Goal: Transaction & Acquisition: Book appointment/travel/reservation

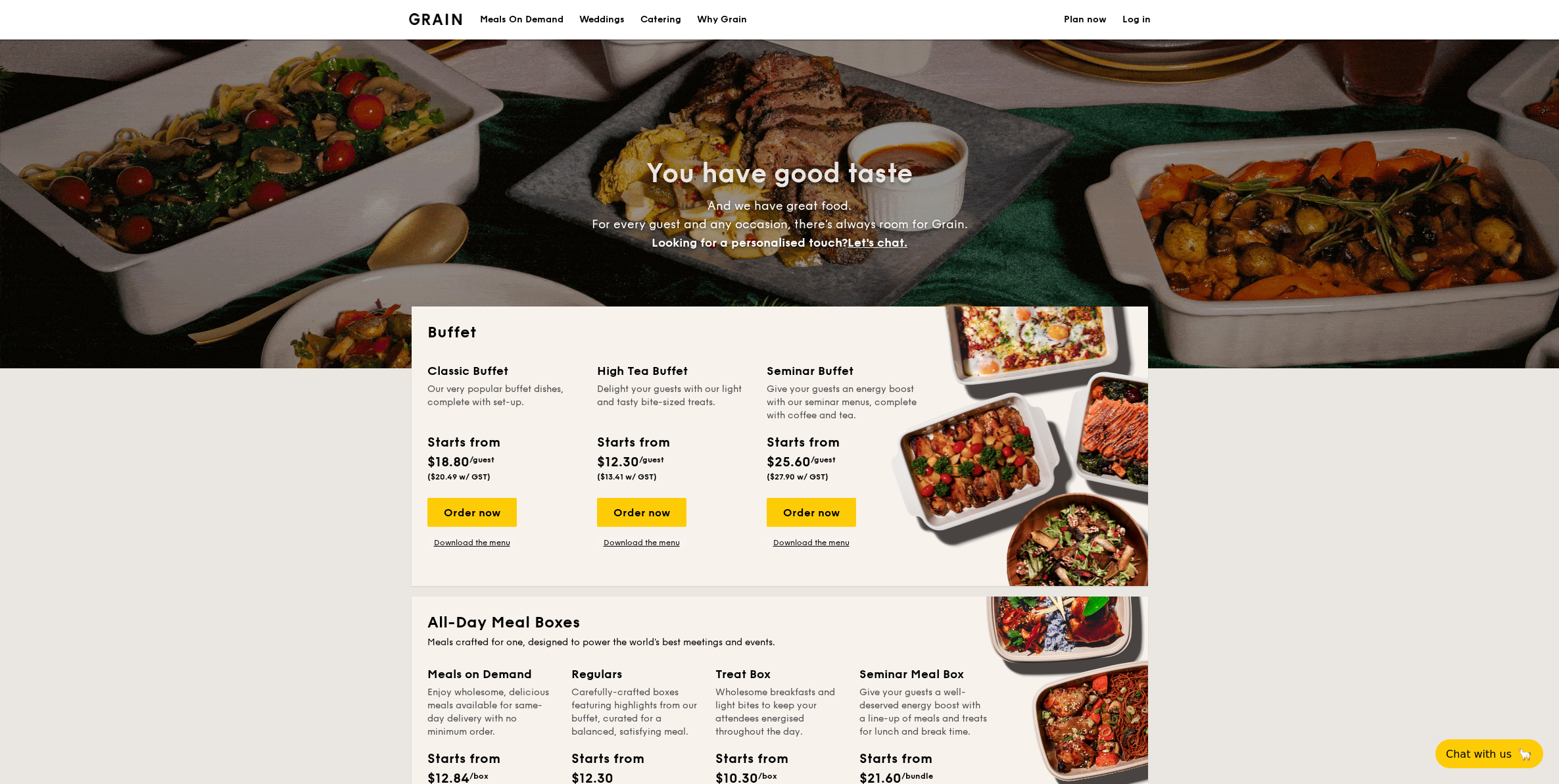
select select
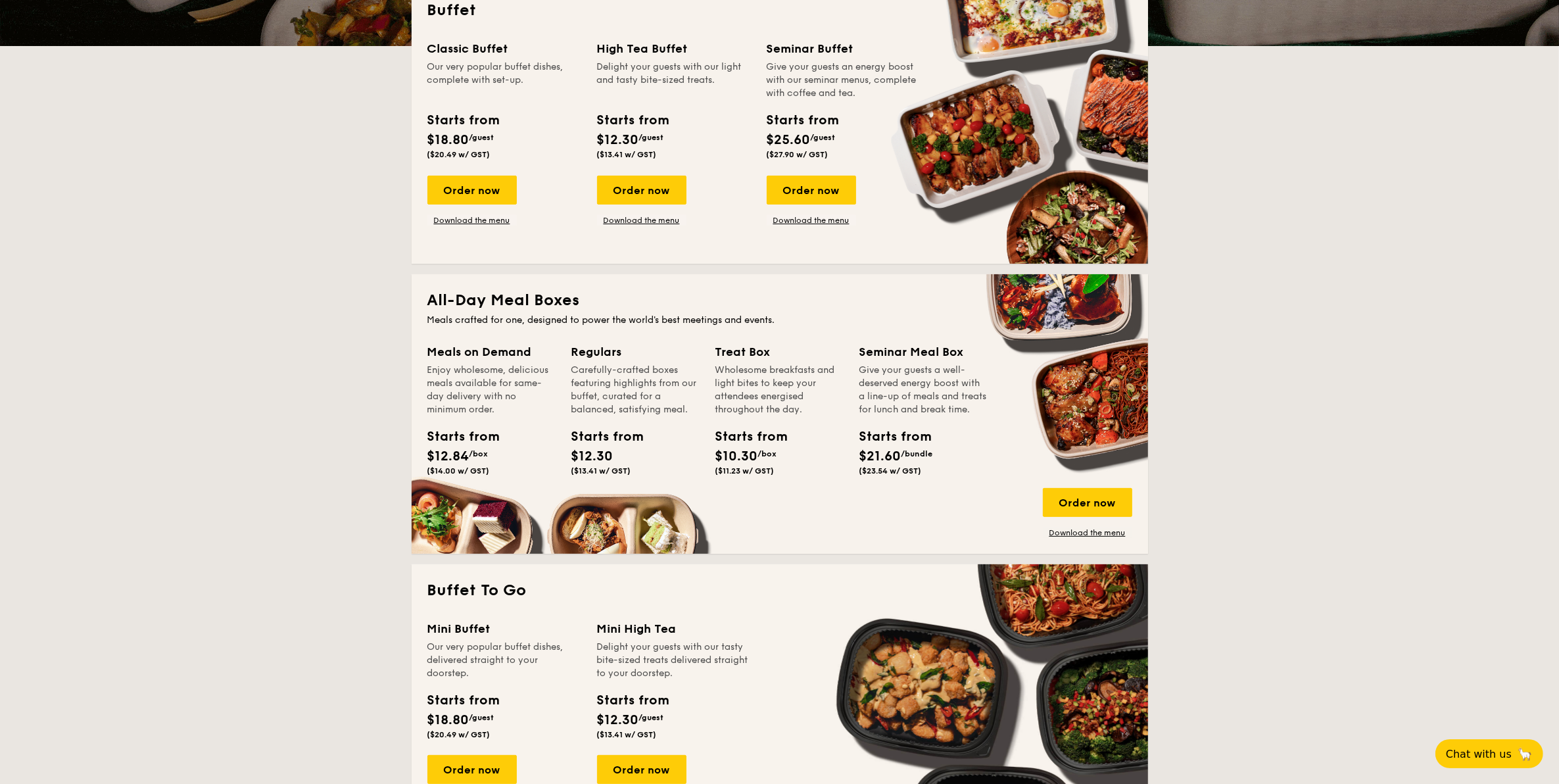
scroll to position [329, 0]
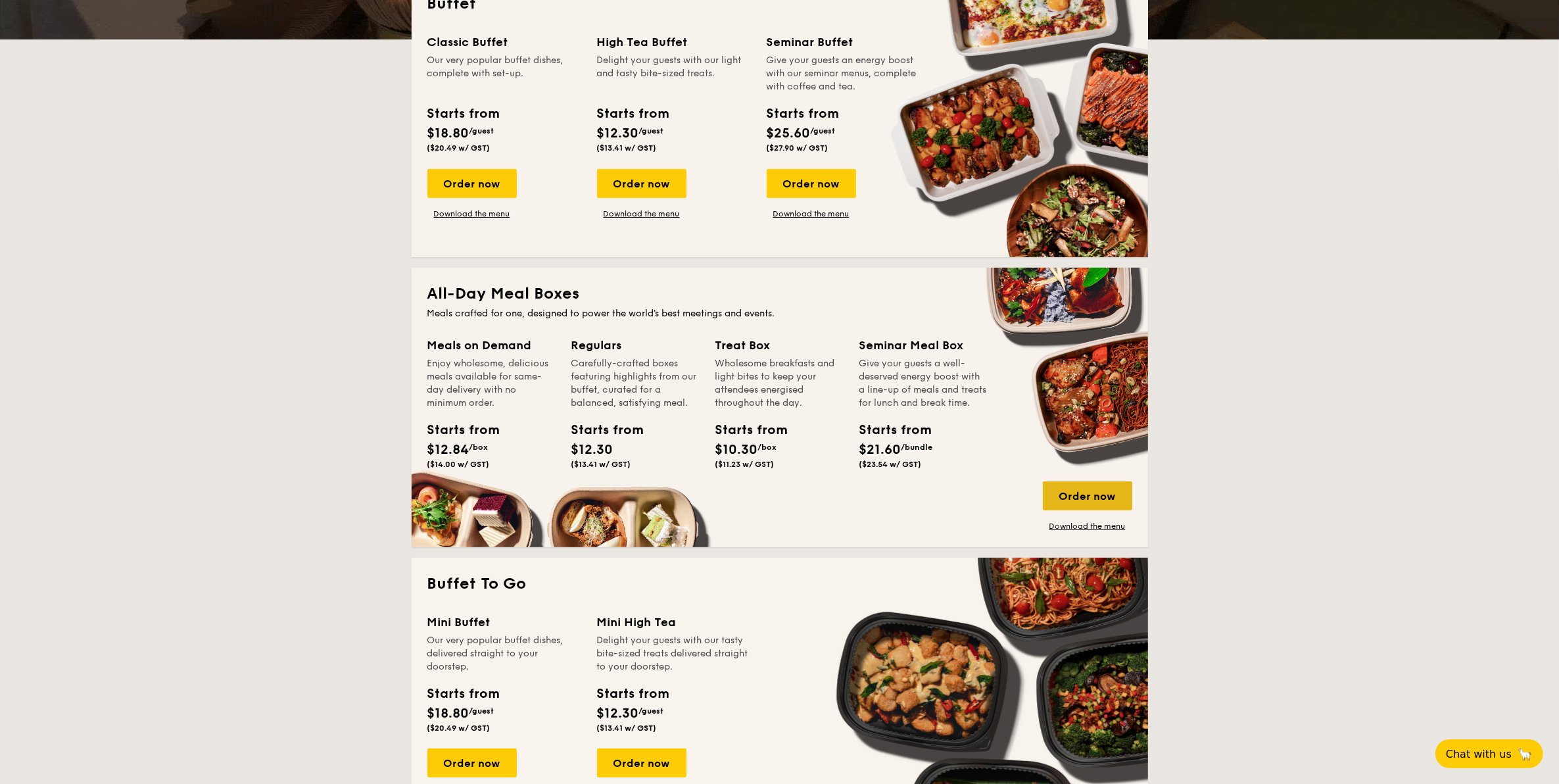
click at [1086, 491] on div "Order now" at bounding box center [1088, 496] width 90 height 29
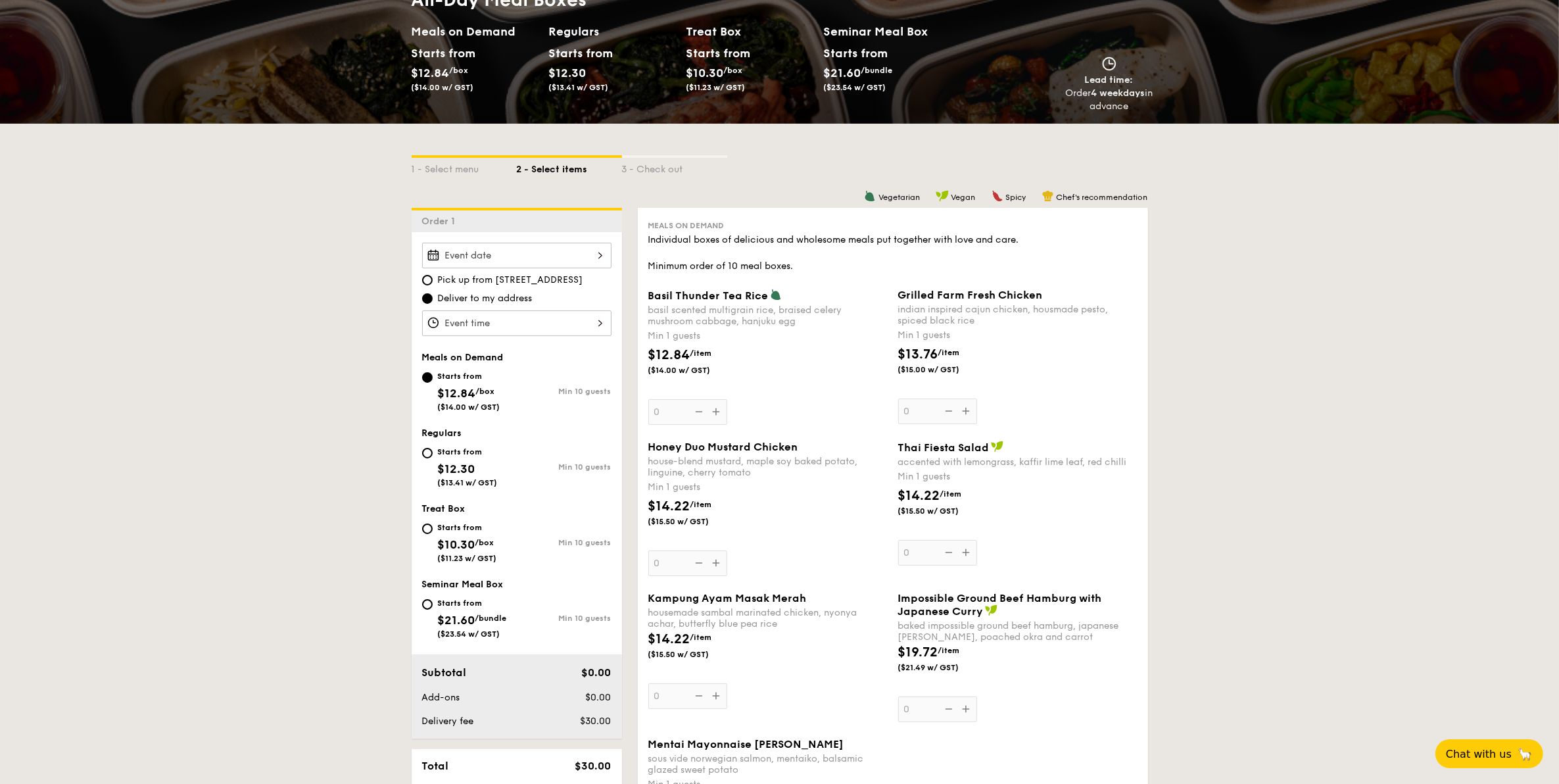
scroll to position [164, 0]
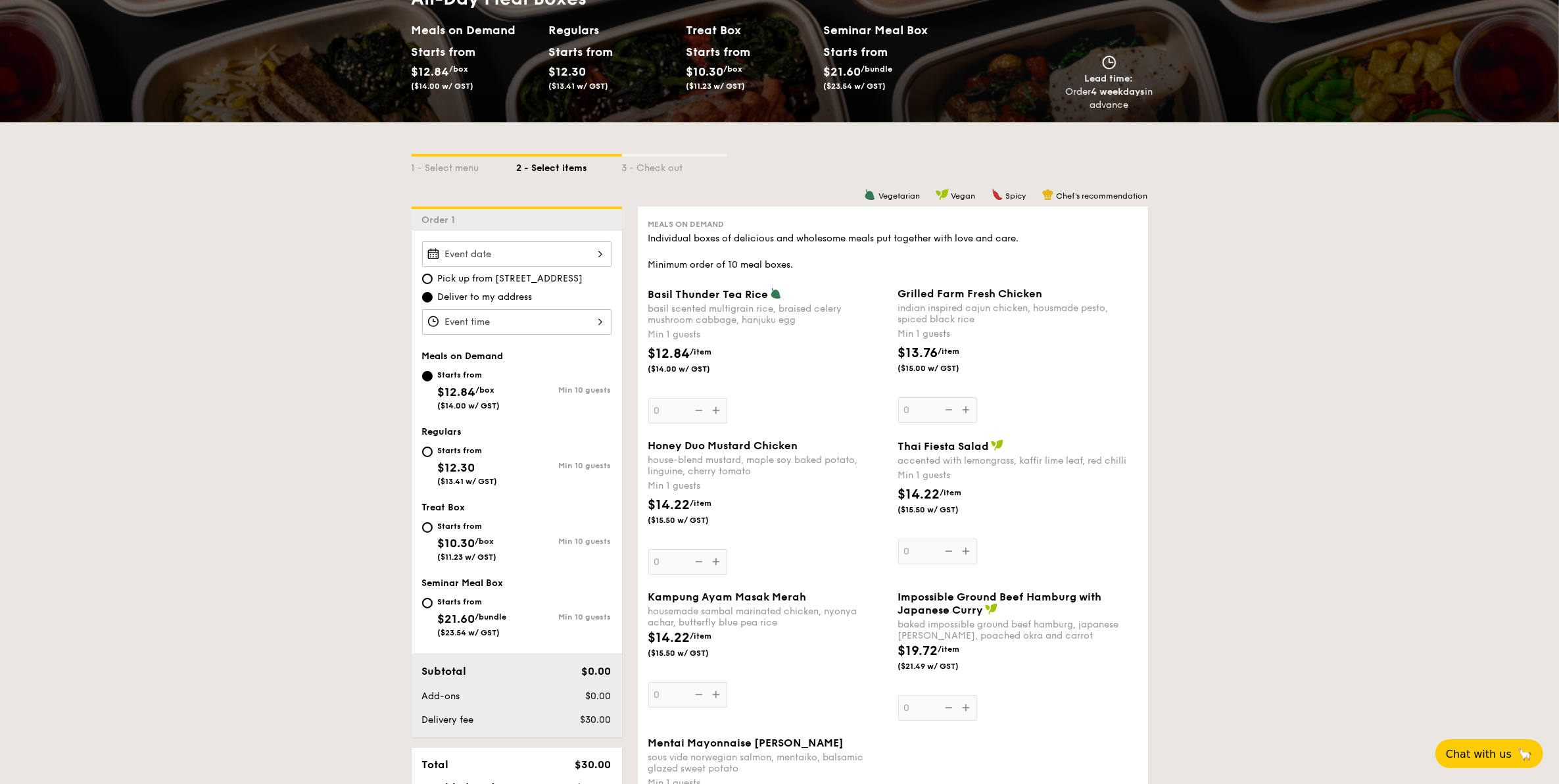
click at [713, 409] on div "Basil Thunder Tea [PERSON_NAME] scented multigrain rice, braised celery mushroo…" at bounding box center [768, 356] width 239 height 136
click at [713, 409] on input "0" at bounding box center [688, 411] width 79 height 26
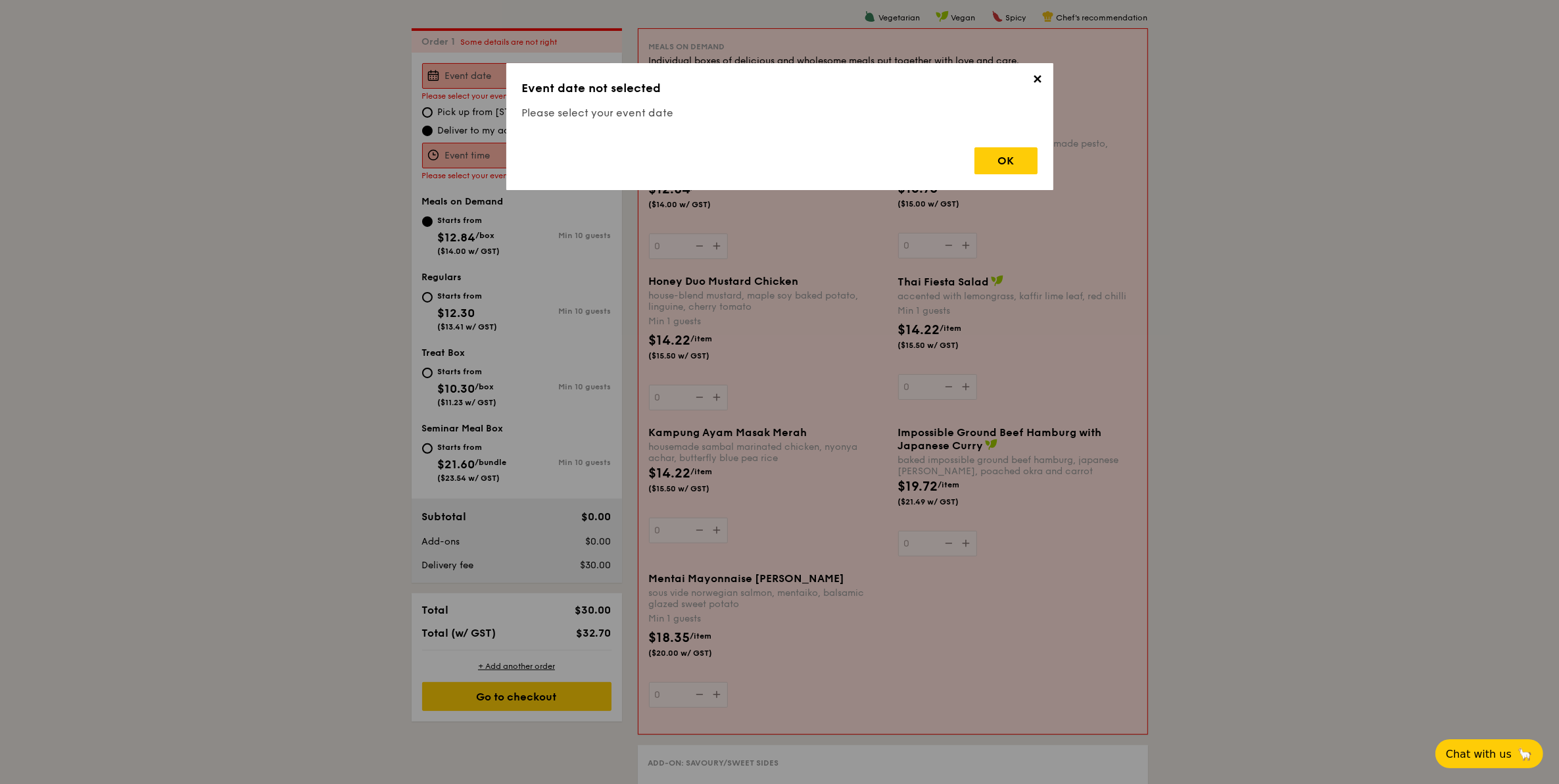
scroll to position [351, 0]
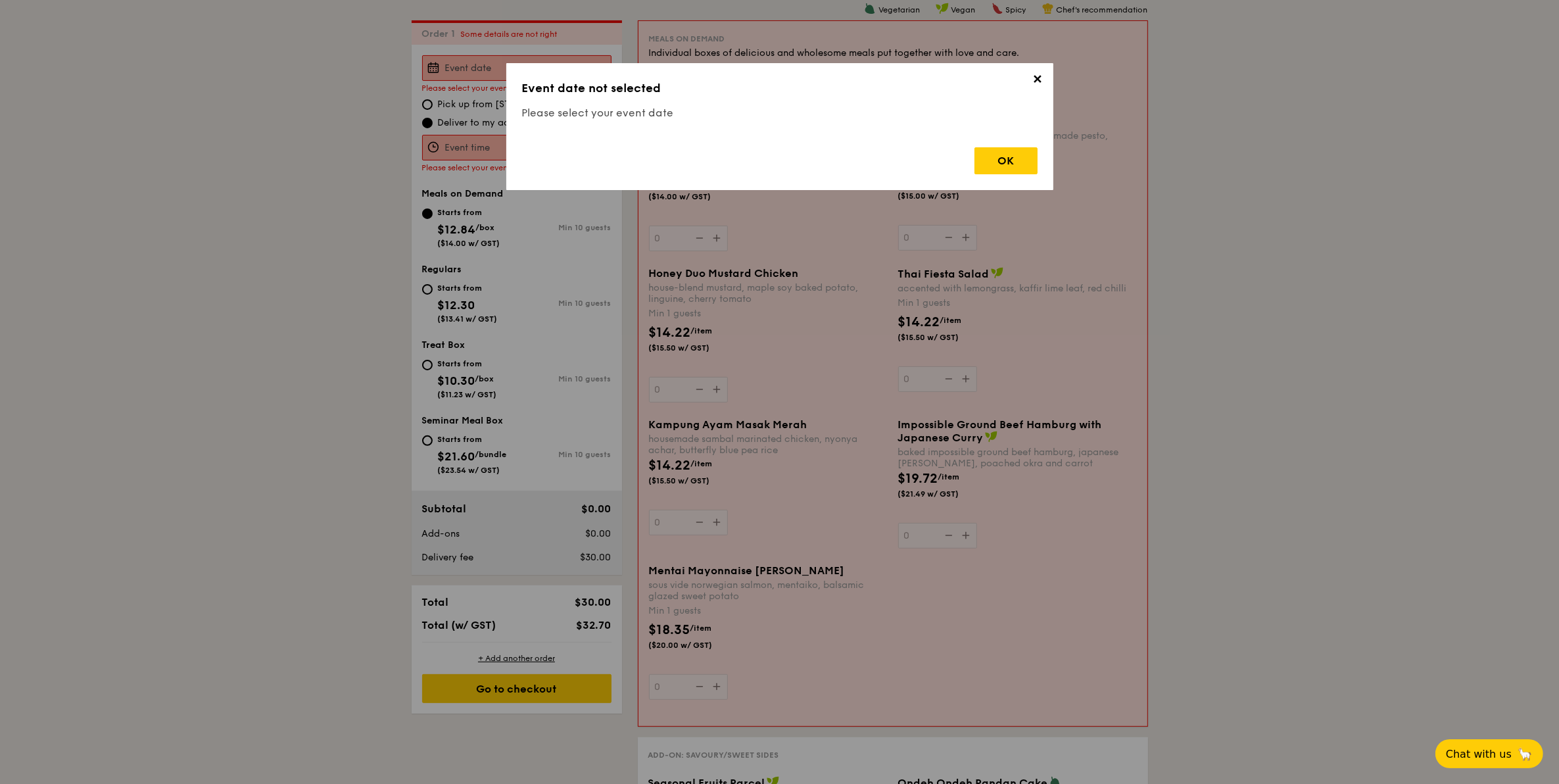
drag, startPoint x: 1035, startPoint y: 81, endPoint x: 594, endPoint y: 60, distance: 441.5
click at [1030, 81] on span "✕" at bounding box center [1037, 81] width 18 height 18
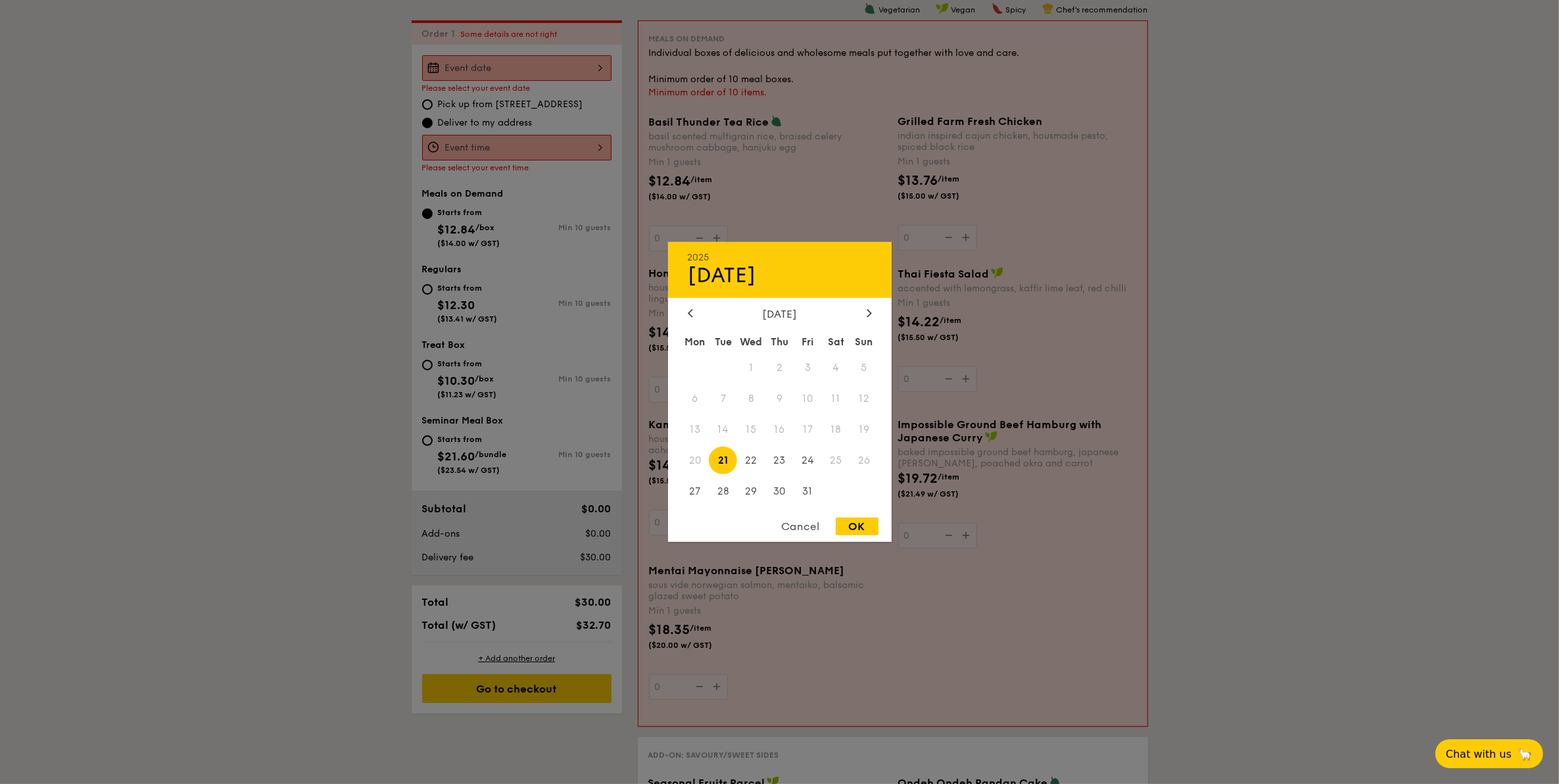
click at [473, 67] on div "2025 Oct [DATE] Tue Wed Thu Fri Sat Sun 1 2 3 4 5 6 7 8 9 10 11 12 13 14 15 16 …" at bounding box center [516, 68] width 189 height 26
click at [790, 490] on span "30" at bounding box center [779, 490] width 29 height 28
click at [847, 526] on div "OK" at bounding box center [857, 526] width 42 height 18
type input "[DATE]"
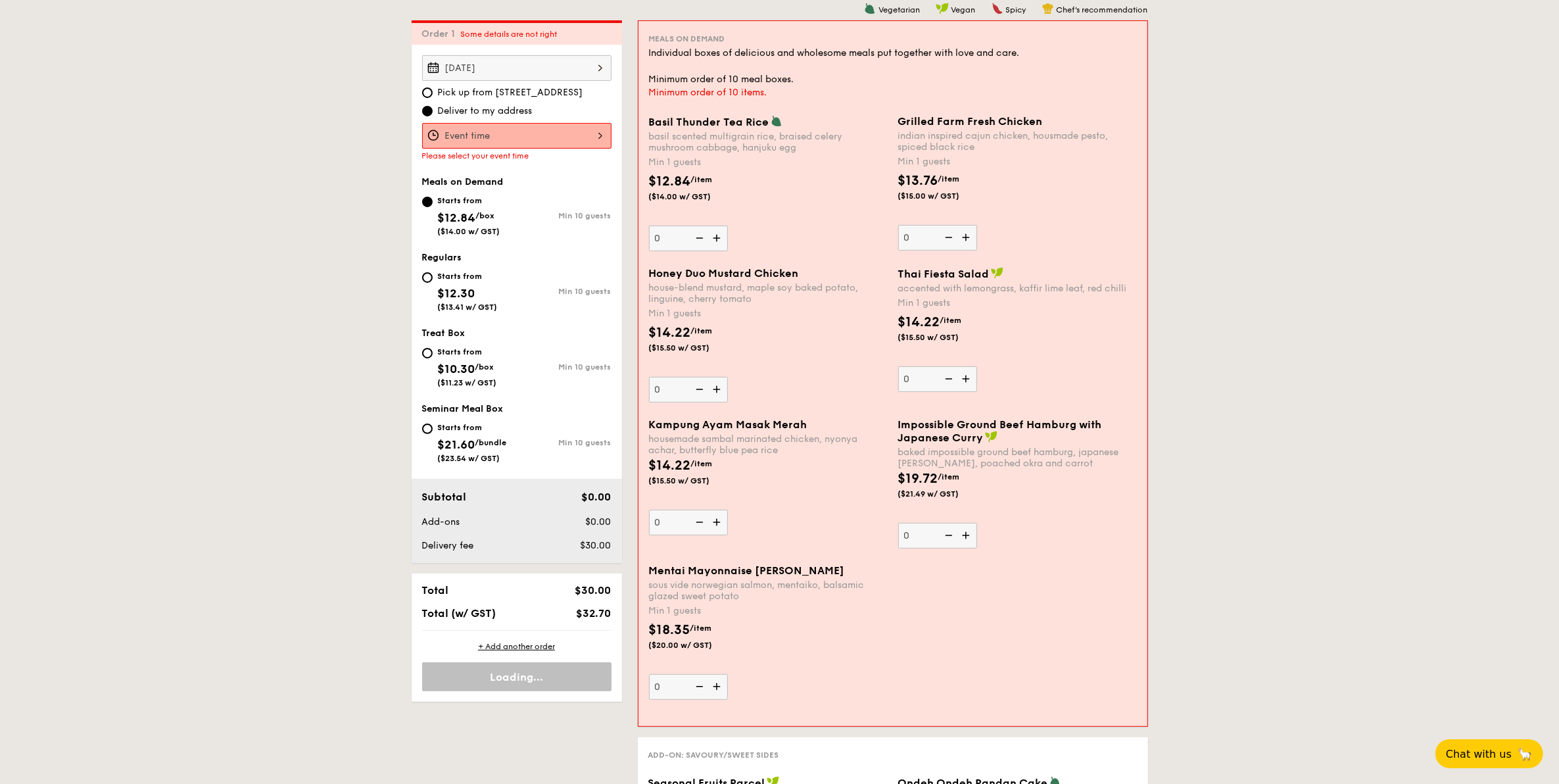
click at [523, 132] on div at bounding box center [516, 136] width 189 height 26
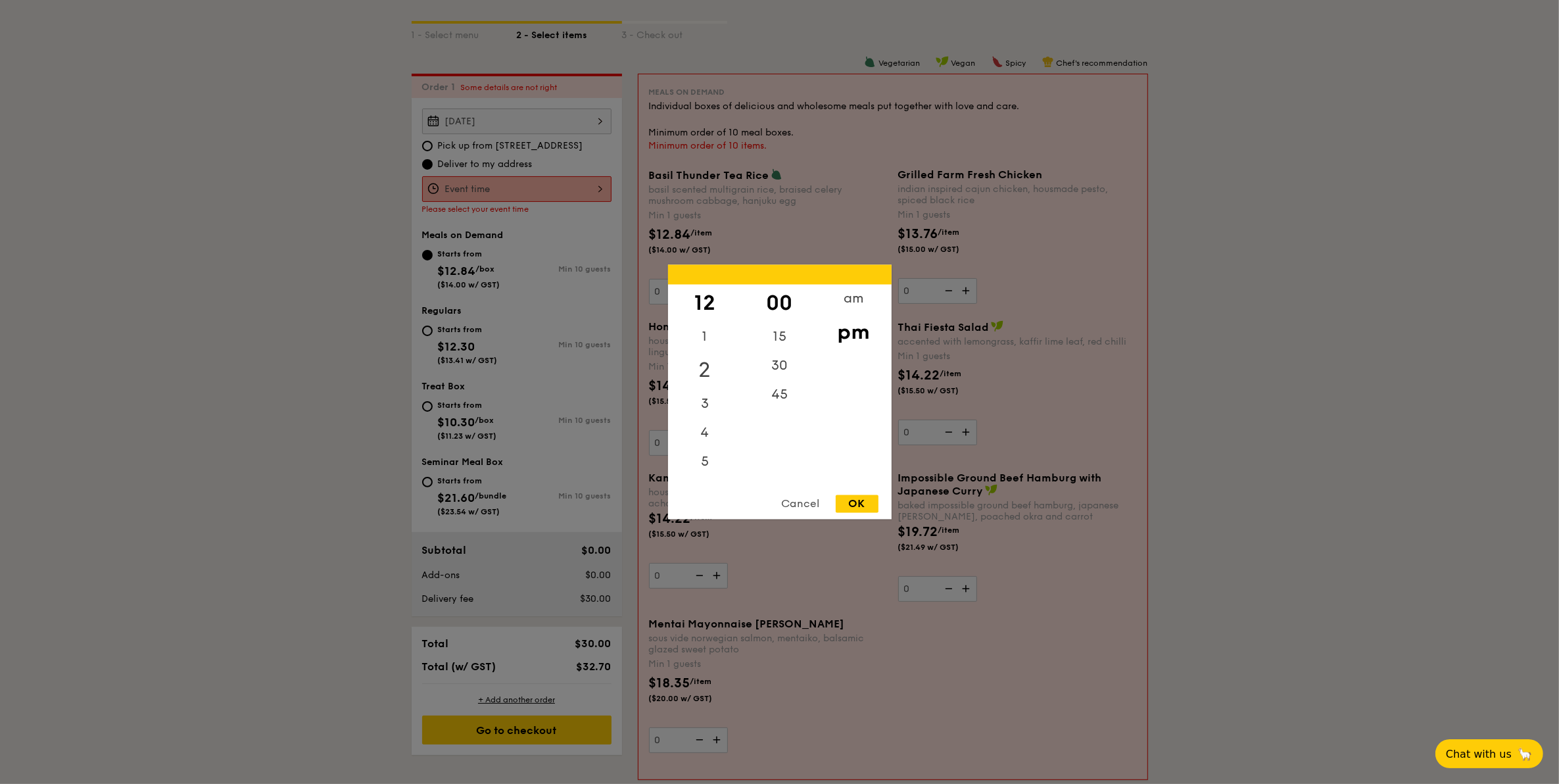
scroll to position [269, 0]
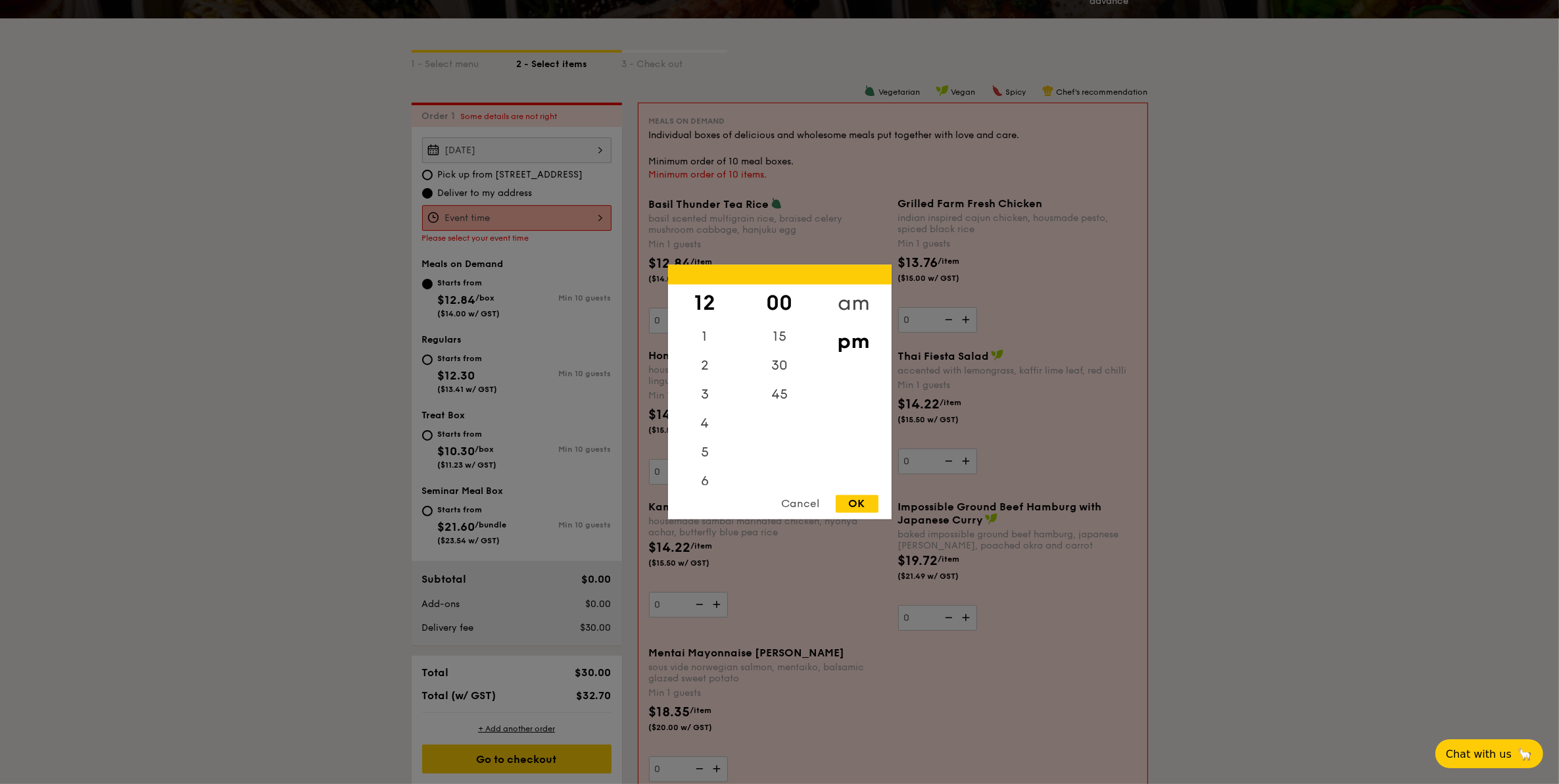
click at [862, 300] on div "am" at bounding box center [854, 304] width 74 height 38
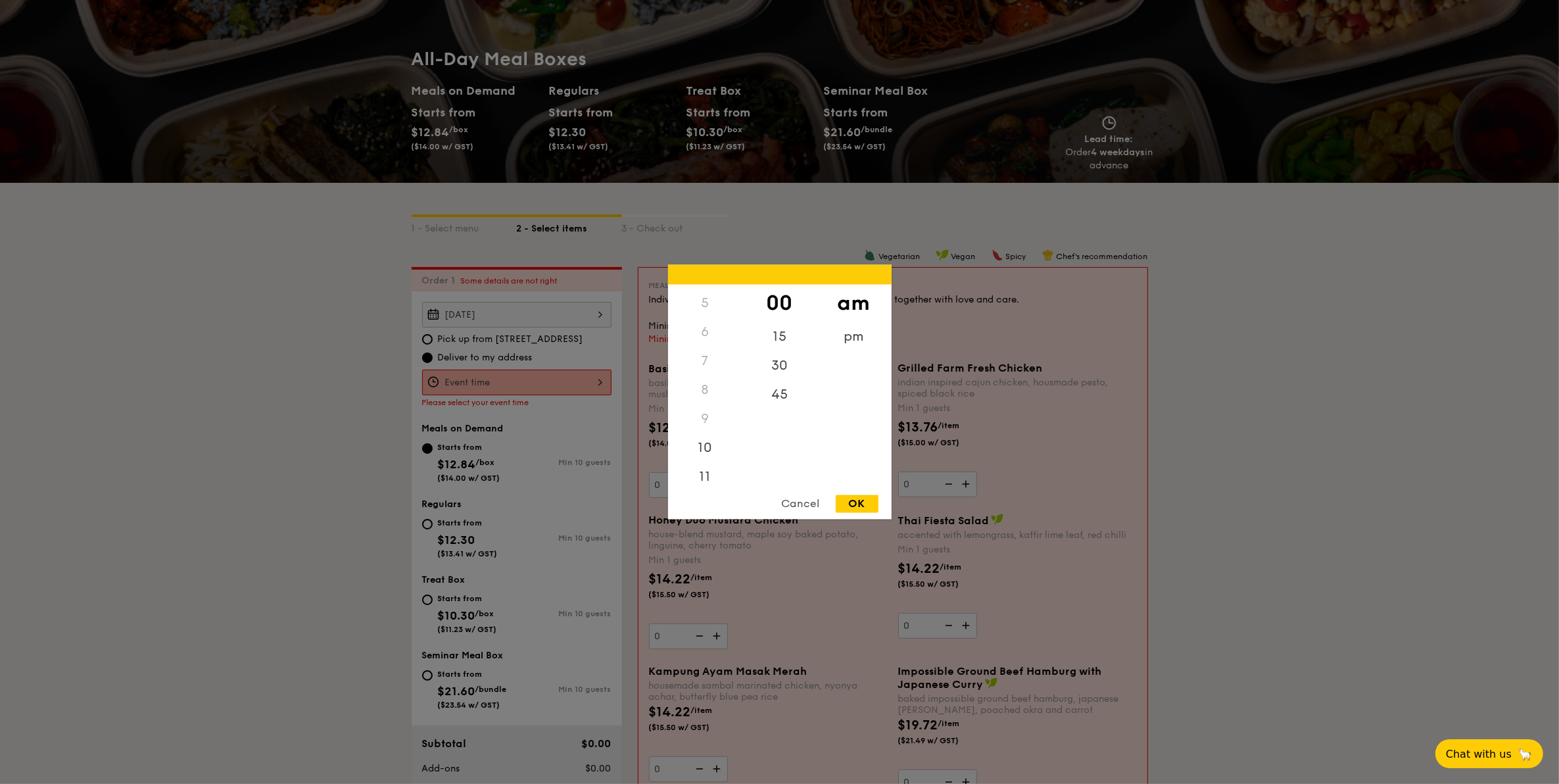
scroll to position [145, 0]
click at [714, 438] on div "10" at bounding box center [706, 448] width 74 height 38
click at [789, 355] on div "30" at bounding box center [780, 362] width 74 height 38
click at [856, 491] on div "12 1 2 3 4 5 6 7 8 9 10 11 00 15 30 45 am pm Cancel OK" at bounding box center [780, 392] width 224 height 255
click at [857, 504] on div "OK" at bounding box center [857, 503] width 42 height 18
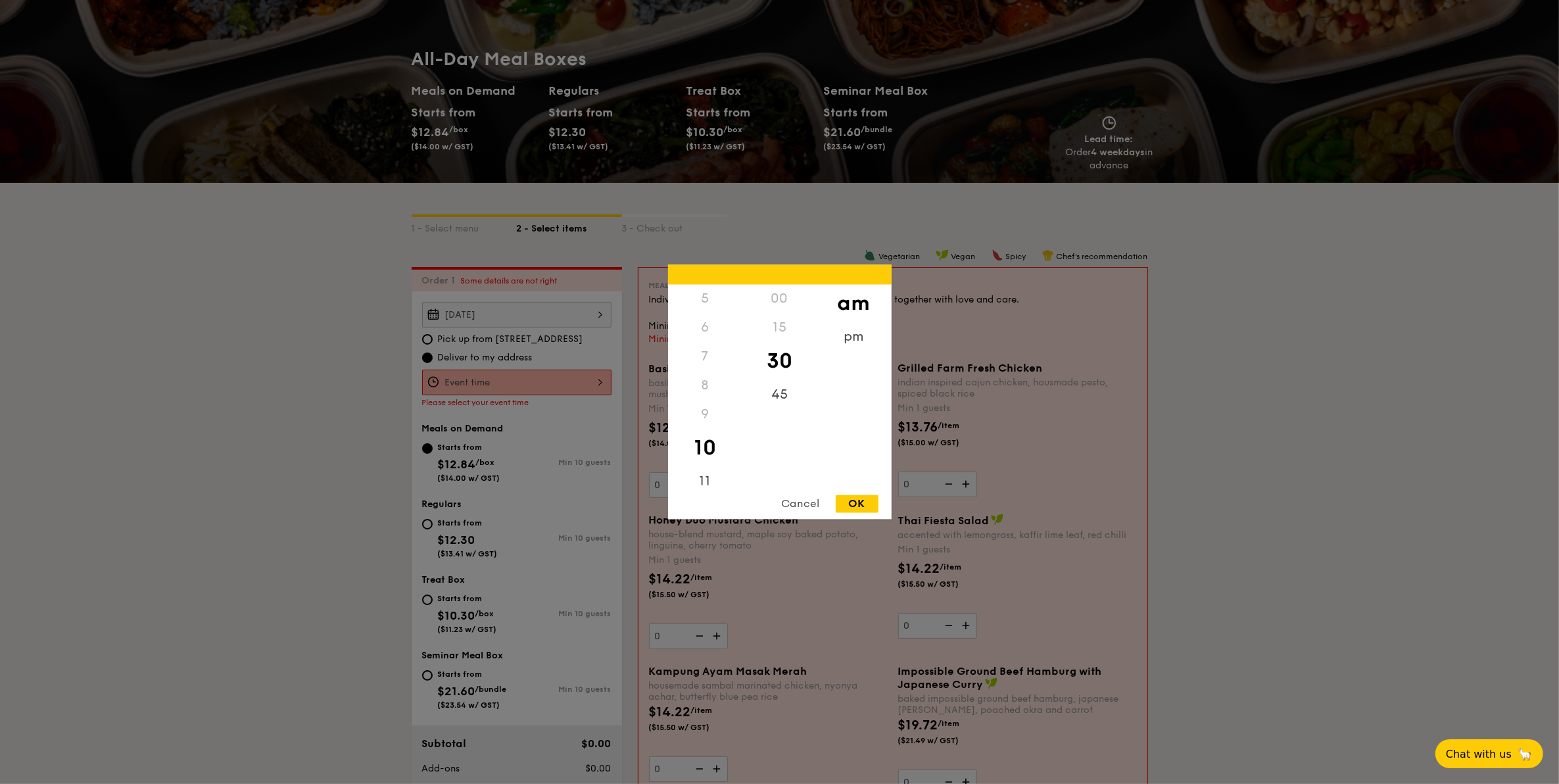
type input "10:30AM"
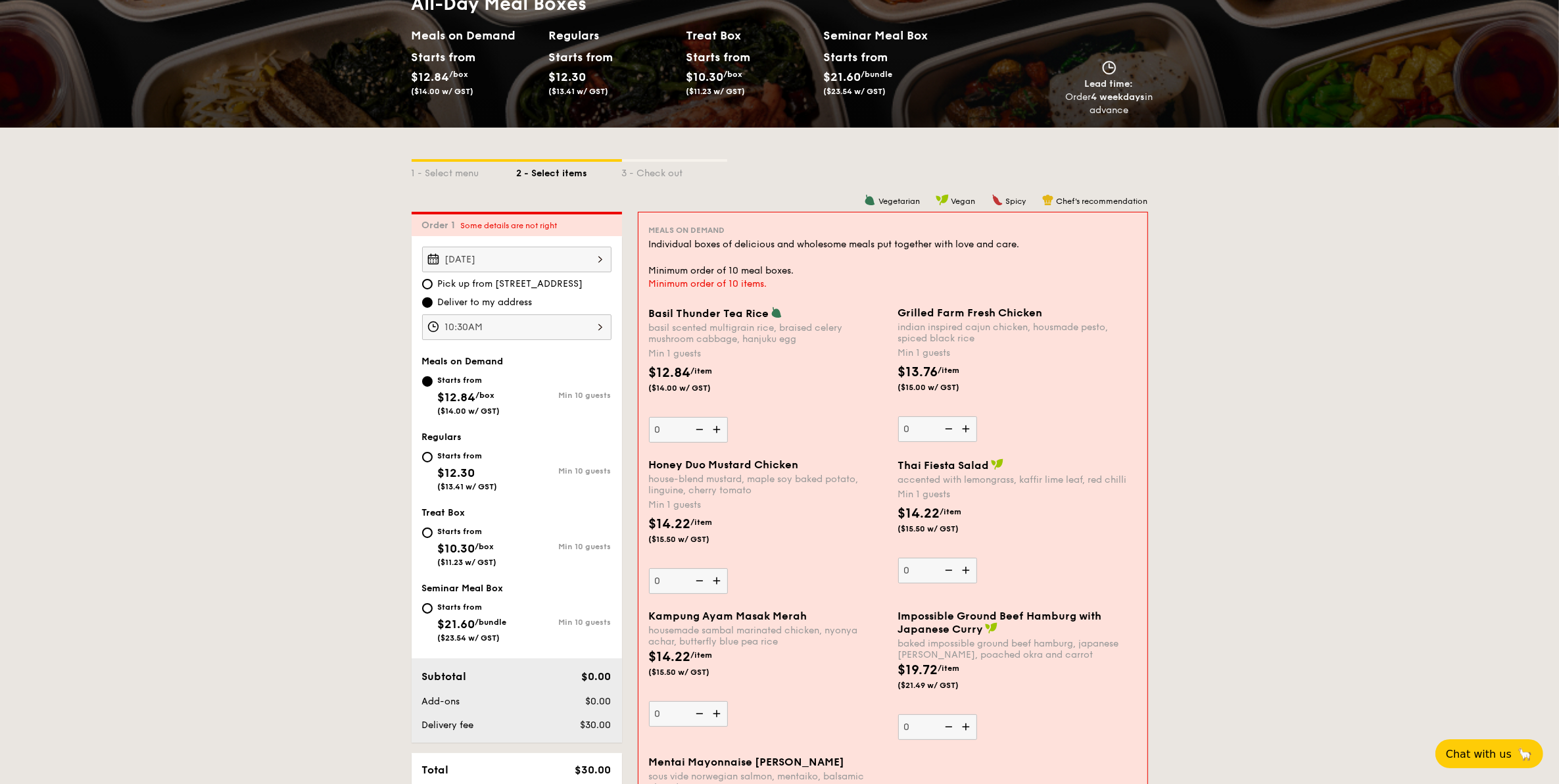
scroll to position [186, 0]
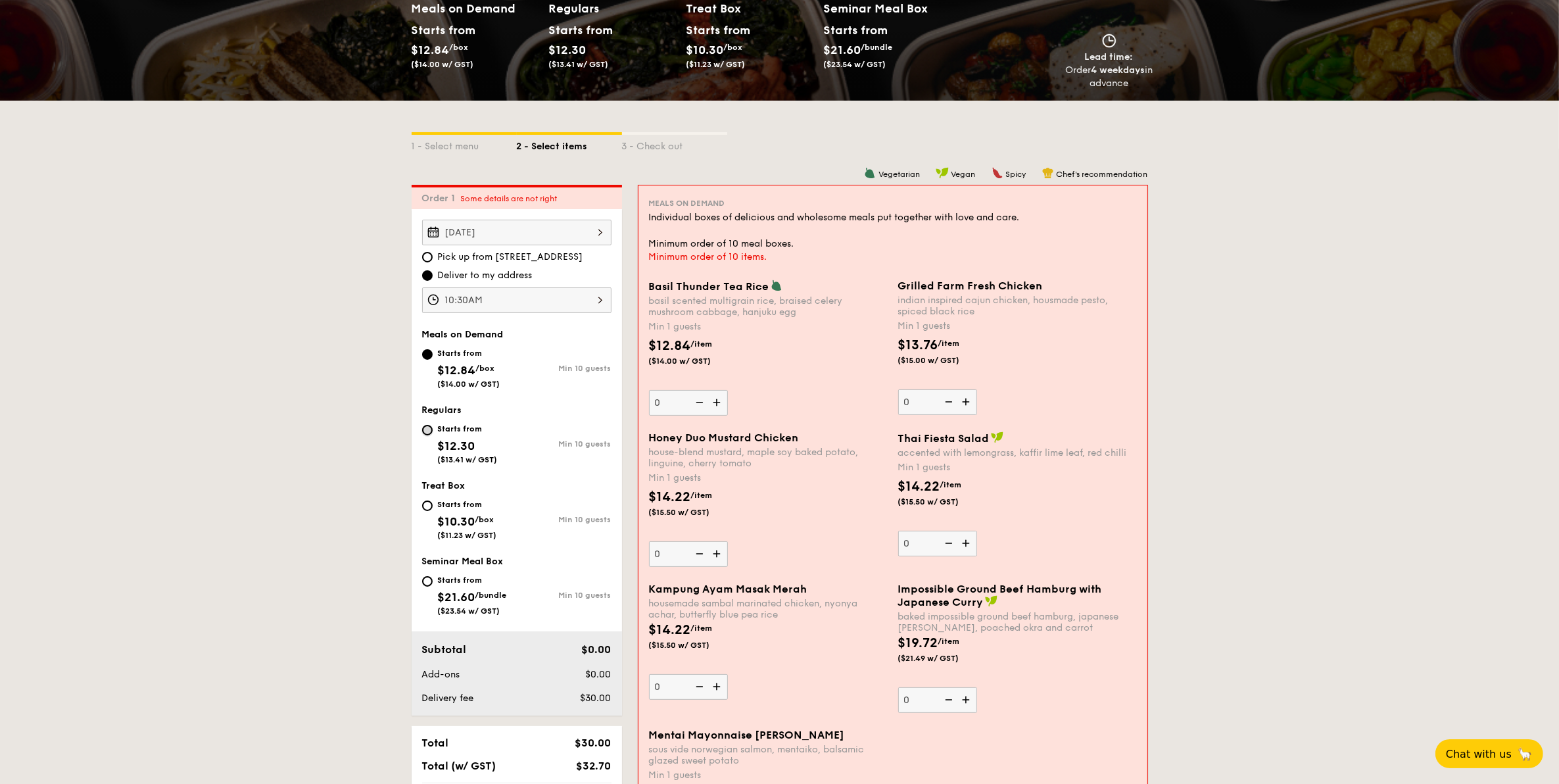
click at [428, 425] on input "Starts from $12.30 ($13.41 w/ GST) Min 10 guests" at bounding box center [428, 430] width 10 height 10
radio input "true"
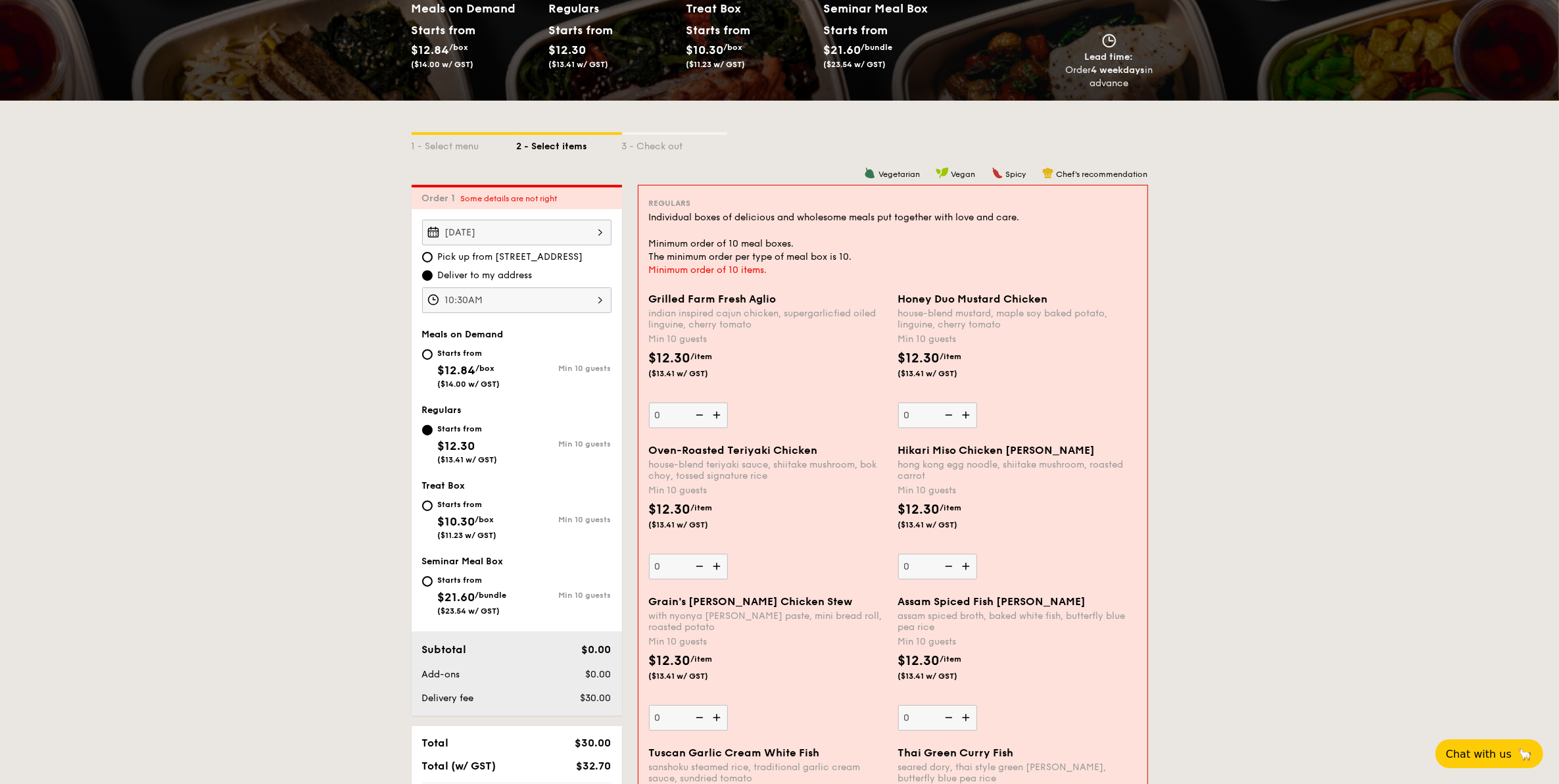
click at [434, 364] on div "Starts from $12.84 /box ($14.00 w/ GST)" at bounding box center [470, 367] width 95 height 43
click at [433, 359] on input "Starts from $12.84 /box ($14.00 w/ GST) Min 10 guests" at bounding box center [428, 354] width 10 height 10
radio input "true"
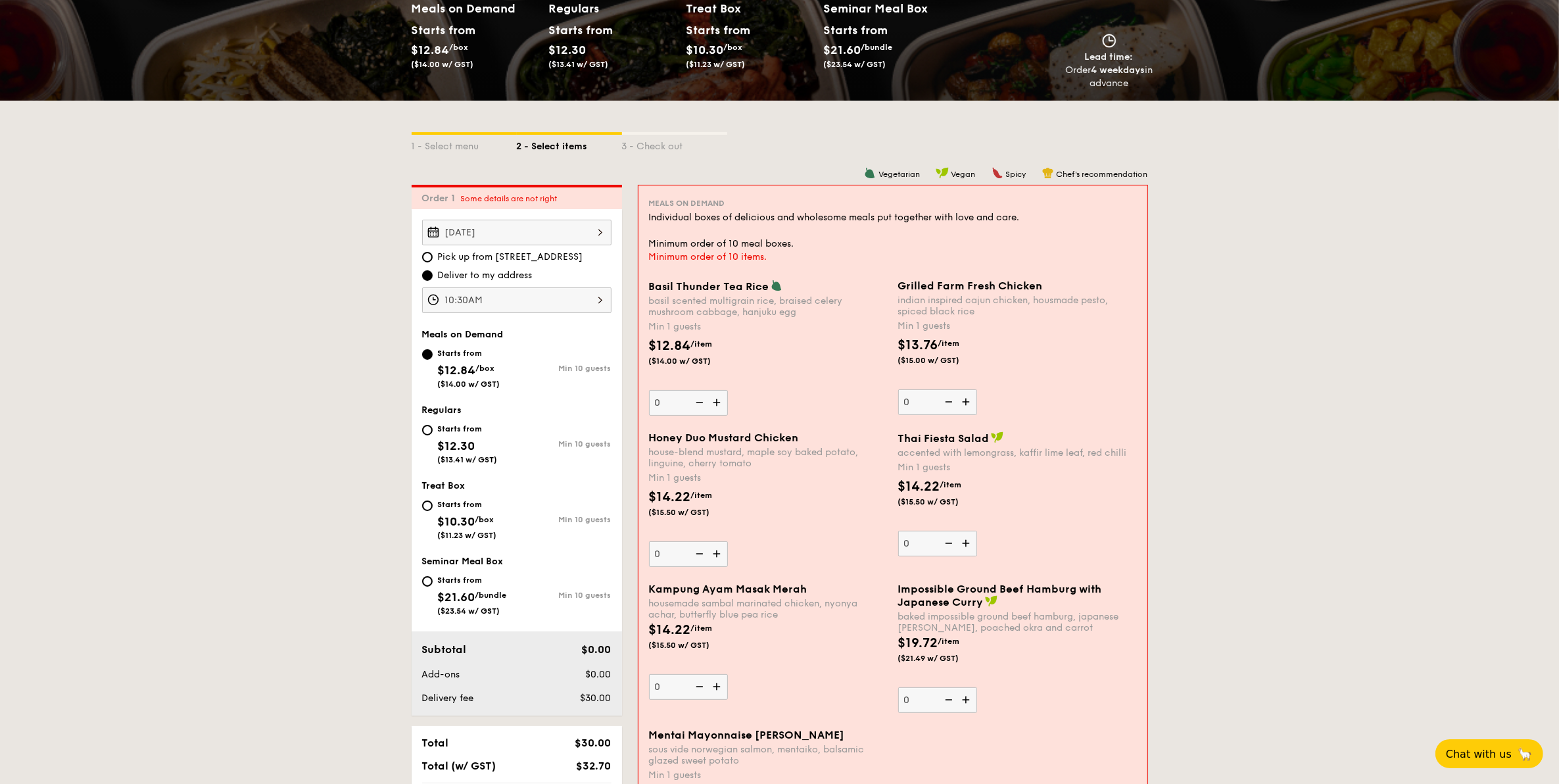
click at [462, 509] on div "Starts from $10.30 /box ($11.23 w/ GST)" at bounding box center [467, 518] width 60 height 43
click at [433, 509] on input "Starts from $10.30 /box ($11.23 w/ GST) Min 10 guests" at bounding box center [428, 505] width 10 height 10
radio input "true"
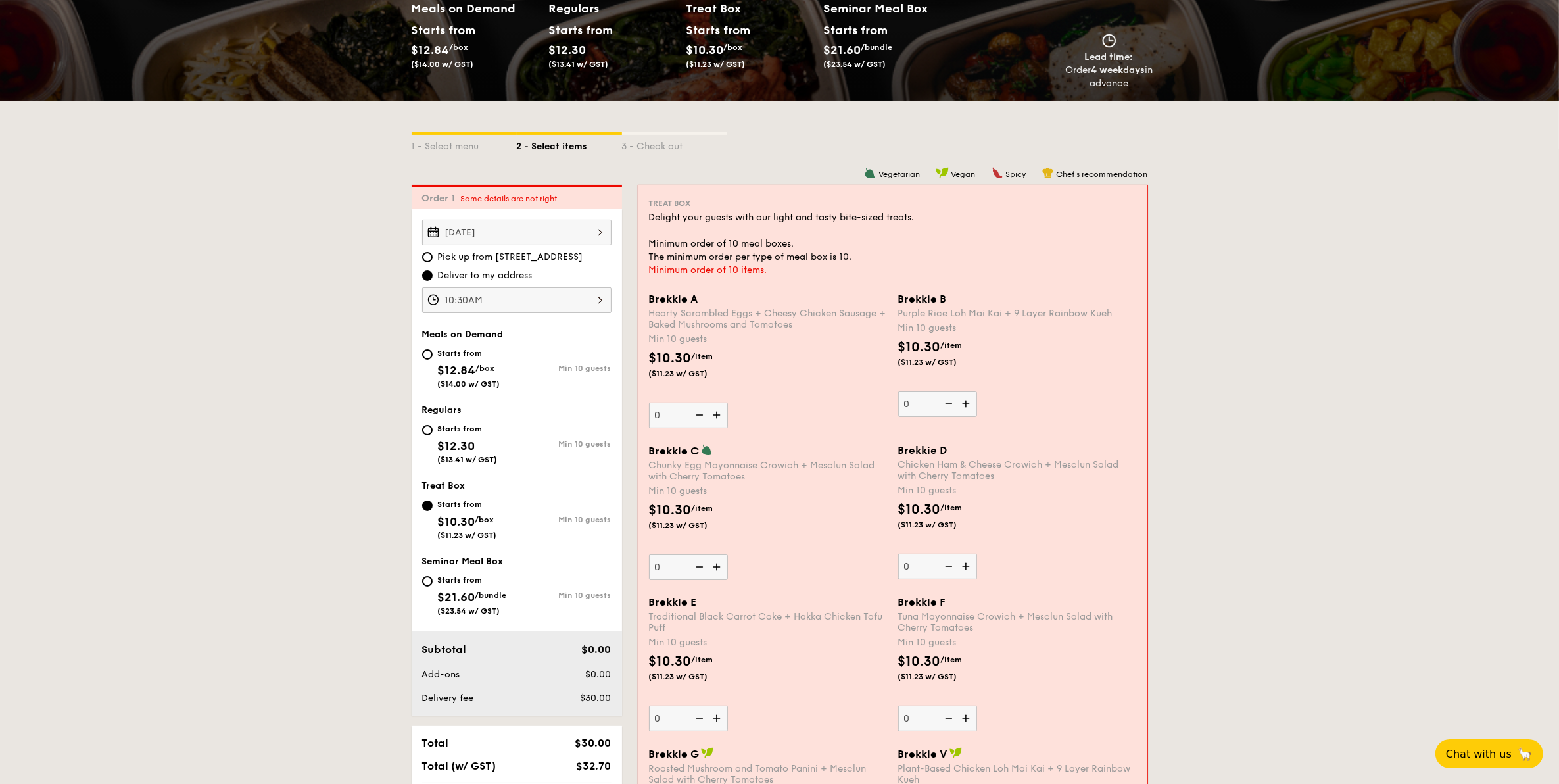
click at [448, 439] on span "$12.30" at bounding box center [456, 446] width 37 height 15
click at [433, 435] on input "Starts from $12.30 ($13.41 w/ GST) Min 10 guests" at bounding box center [428, 430] width 10 height 10
radio input "true"
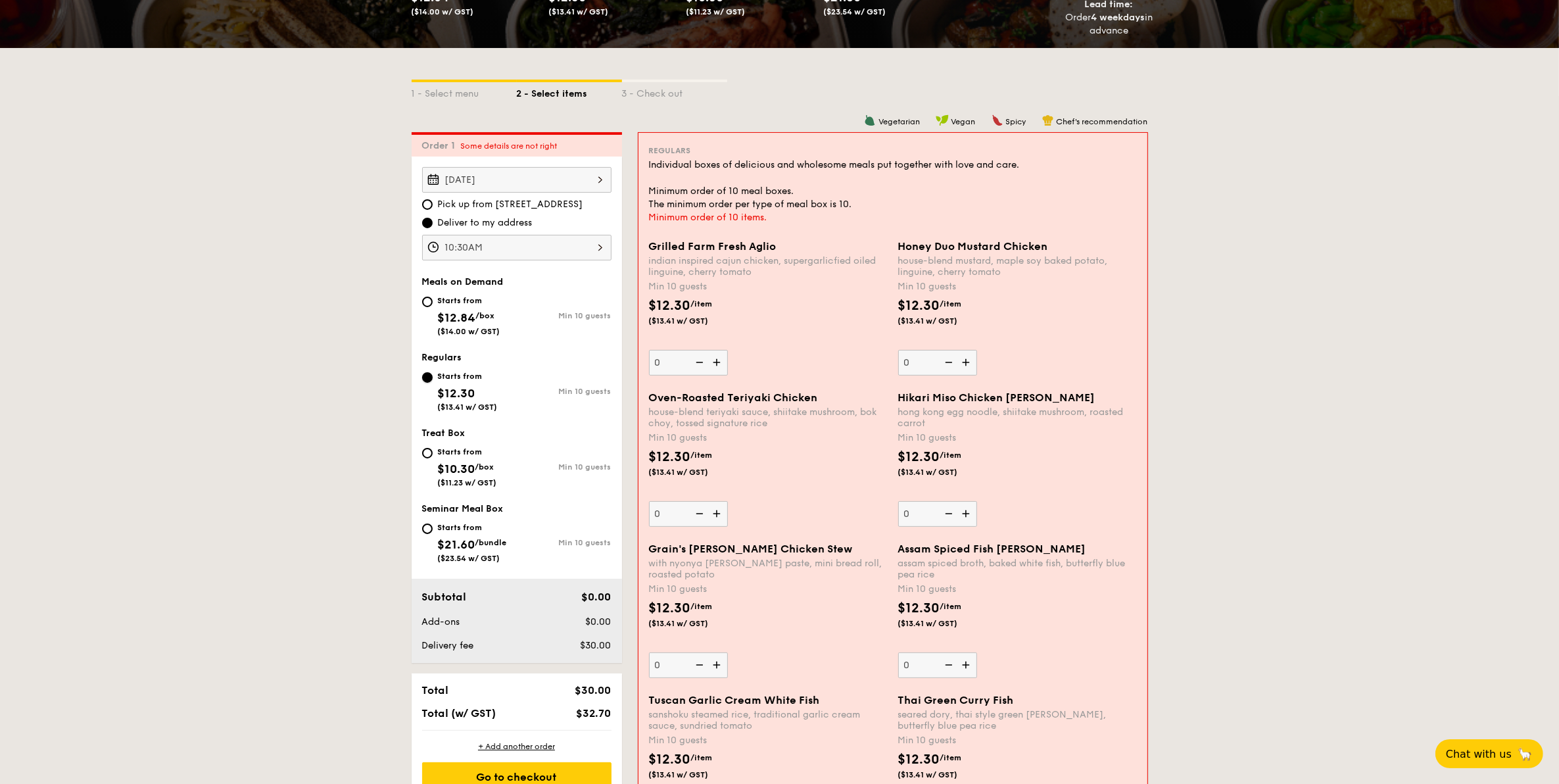
scroll to position [269, 0]
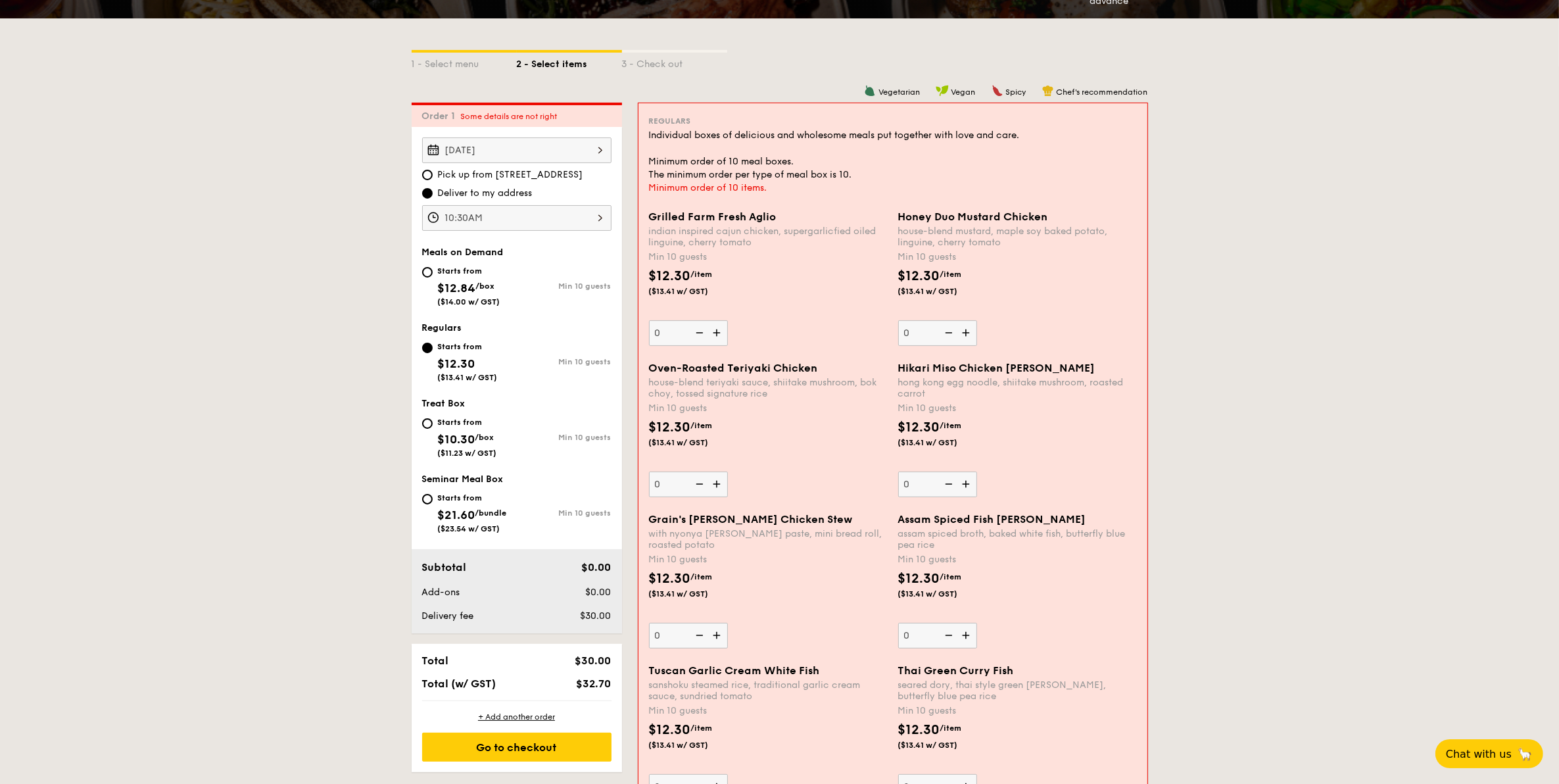
click at [715, 486] on img at bounding box center [718, 484] width 20 height 25
click at [715, 486] on input "0" at bounding box center [688, 484] width 79 height 26
type input "10"
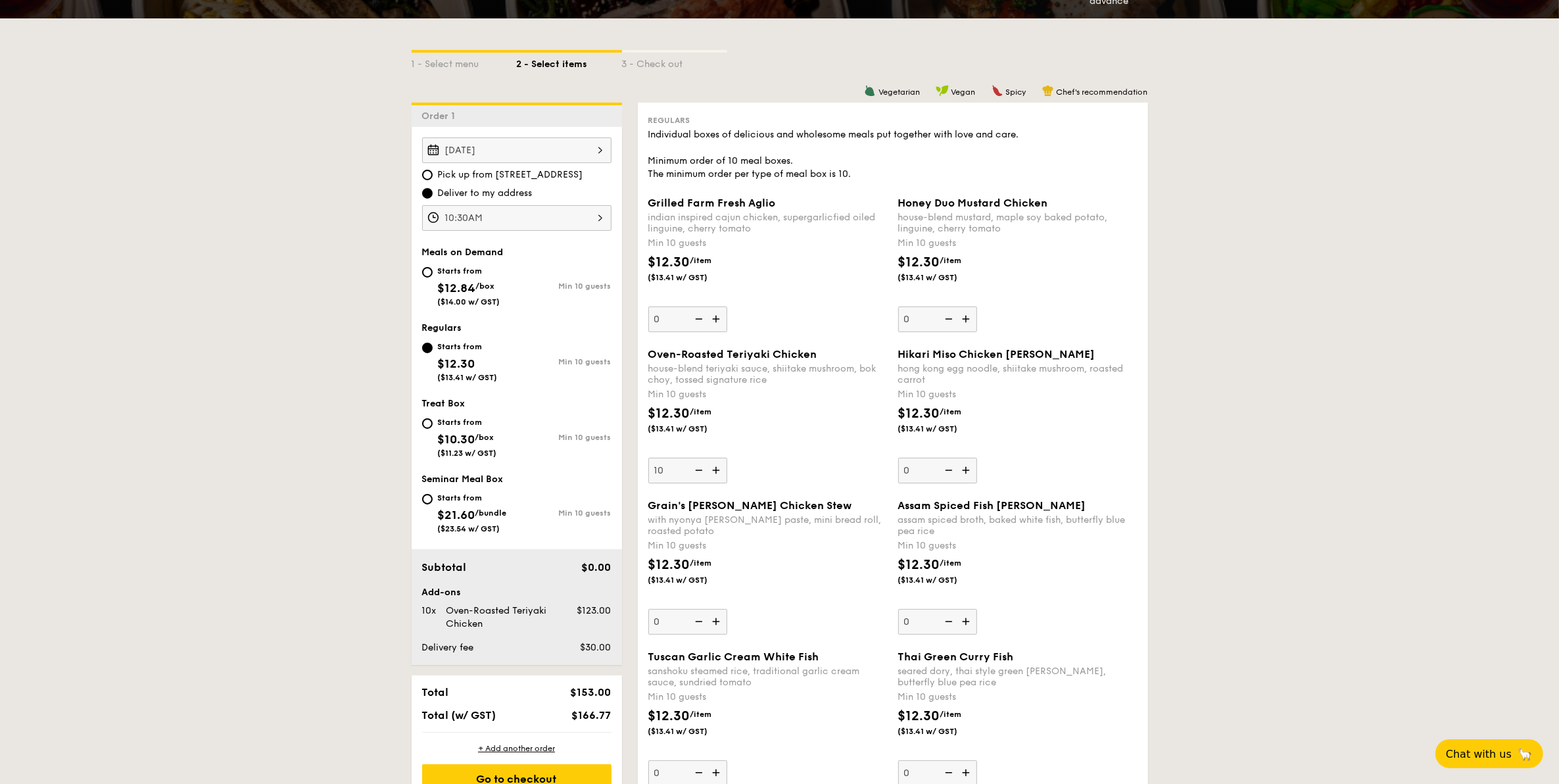
click at [715, 486] on div "Oven-Roasted Teriyaki Chicken house-blend teriyaki sauce, shiitake mushroom, bo…" at bounding box center [893, 423] width 500 height 151
drag, startPoint x: 715, startPoint y: 486, endPoint x: 833, endPoint y: 429, distance: 131.0
click at [833, 429] on div "$12.30 /item ($13.41 w/ GST)" at bounding box center [768, 426] width 250 height 46
click at [727, 458] on input "10" at bounding box center [688, 471] width 79 height 26
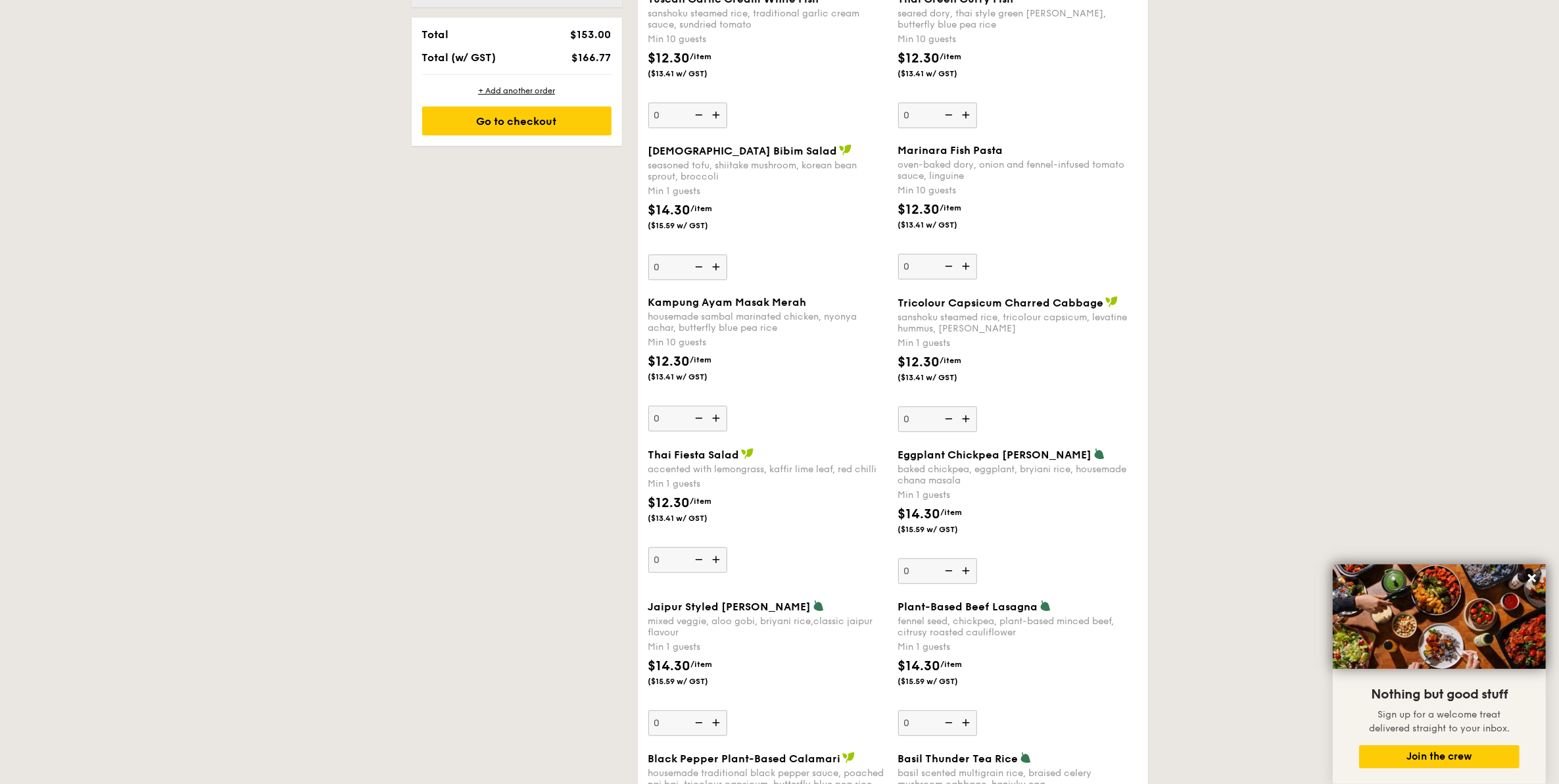
scroll to position [1008, 0]
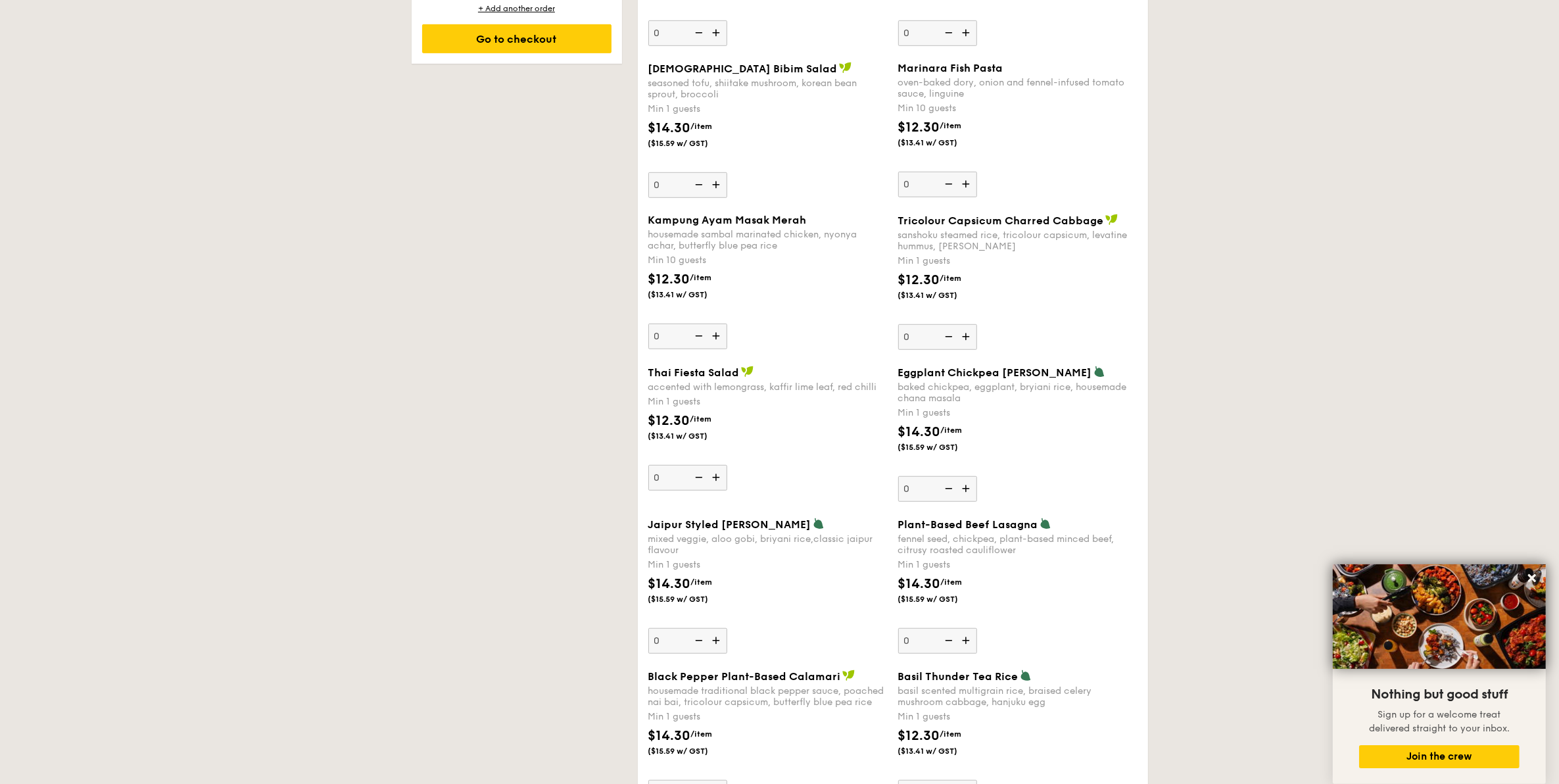
click at [710, 638] on img at bounding box center [717, 640] width 20 height 25
click at [710, 638] on input "0" at bounding box center [688, 641] width 79 height 26
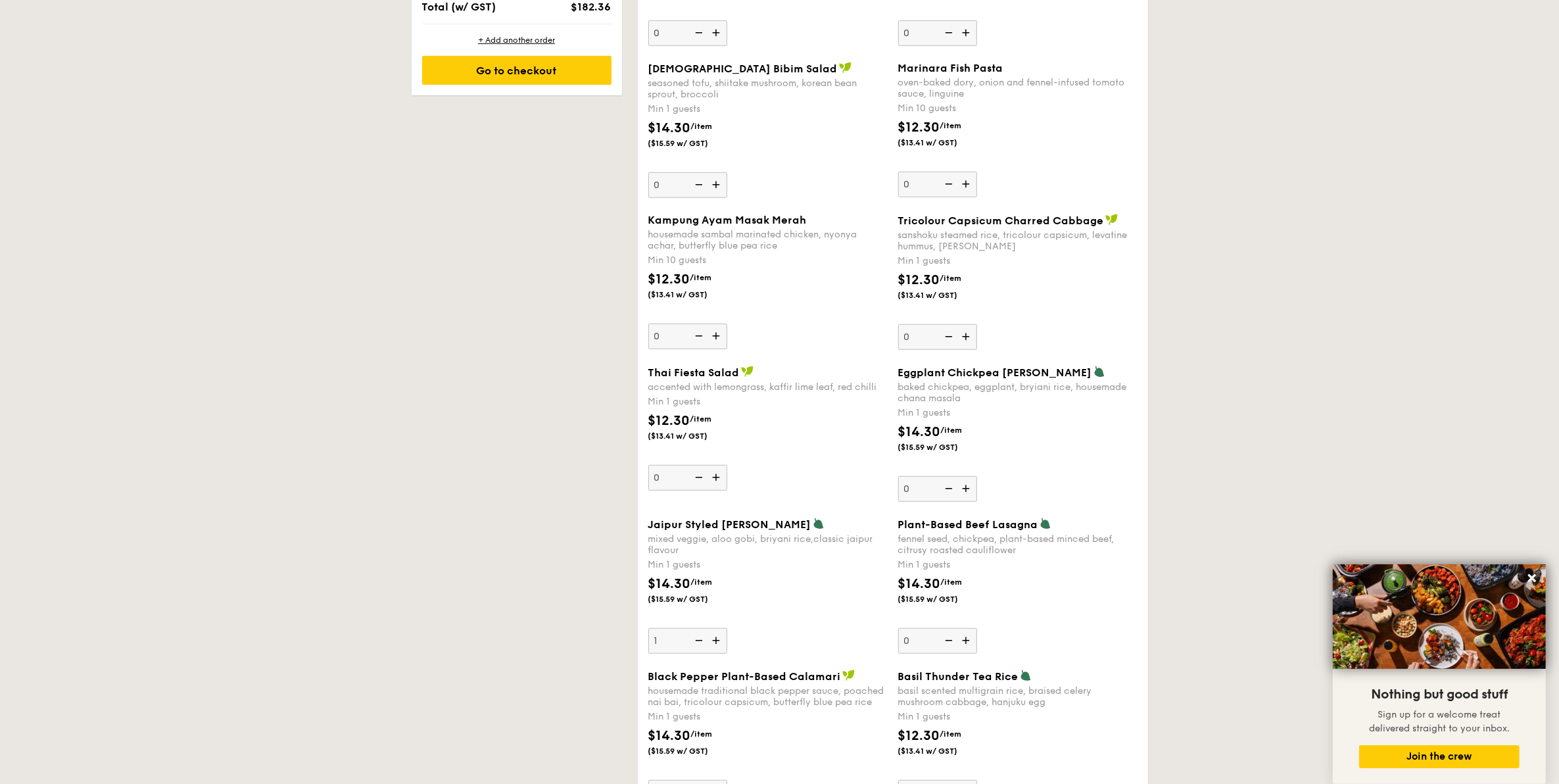
scroll to position [1040, 0]
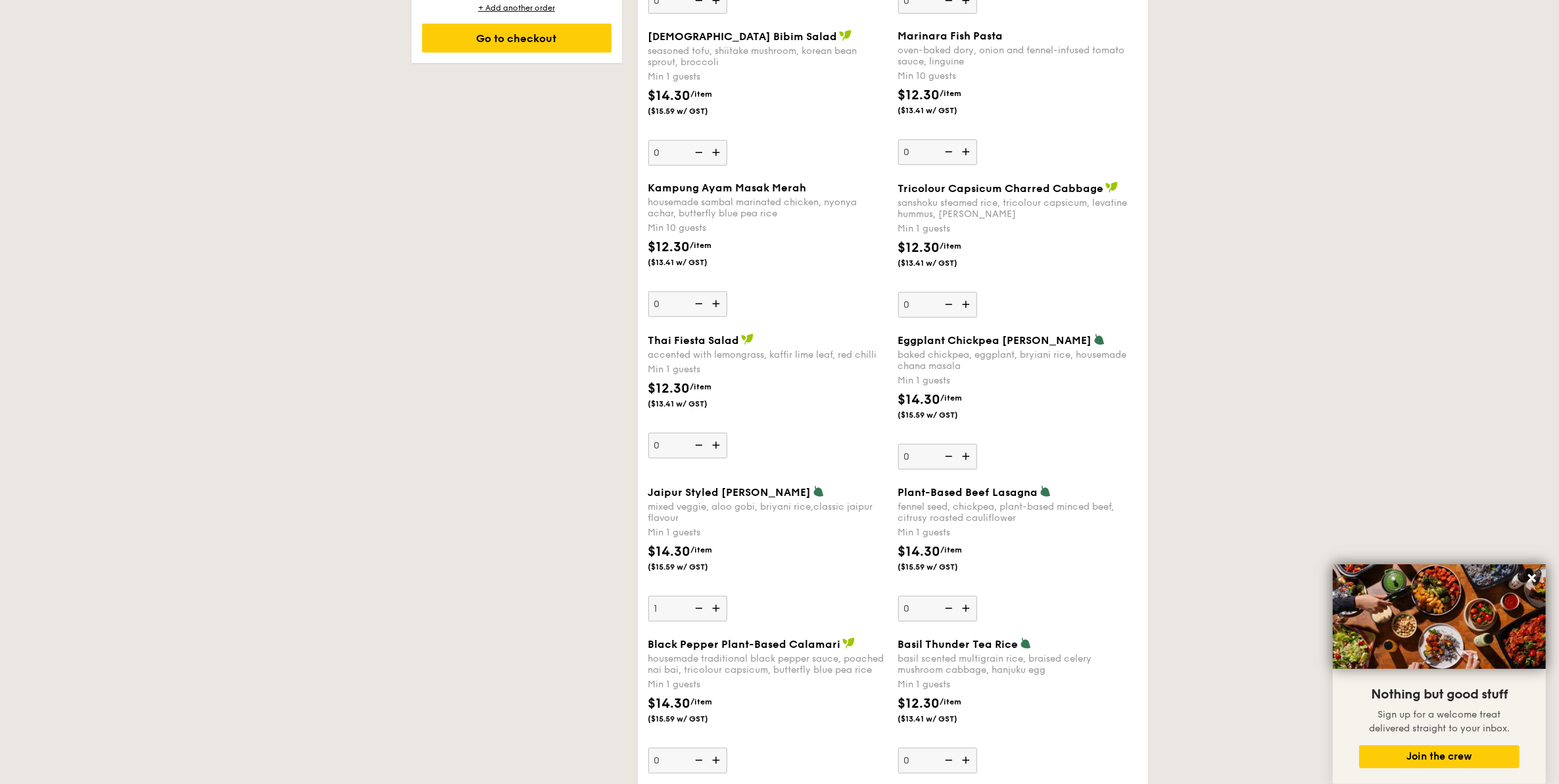
click at [712, 607] on img at bounding box center [717, 608] width 20 height 25
click at [712, 607] on input "1" at bounding box center [688, 609] width 79 height 26
click at [712, 607] on img at bounding box center [717, 608] width 20 height 25
click at [712, 607] on input "2" at bounding box center [688, 609] width 79 height 26
click at [712, 607] on img at bounding box center [717, 608] width 20 height 25
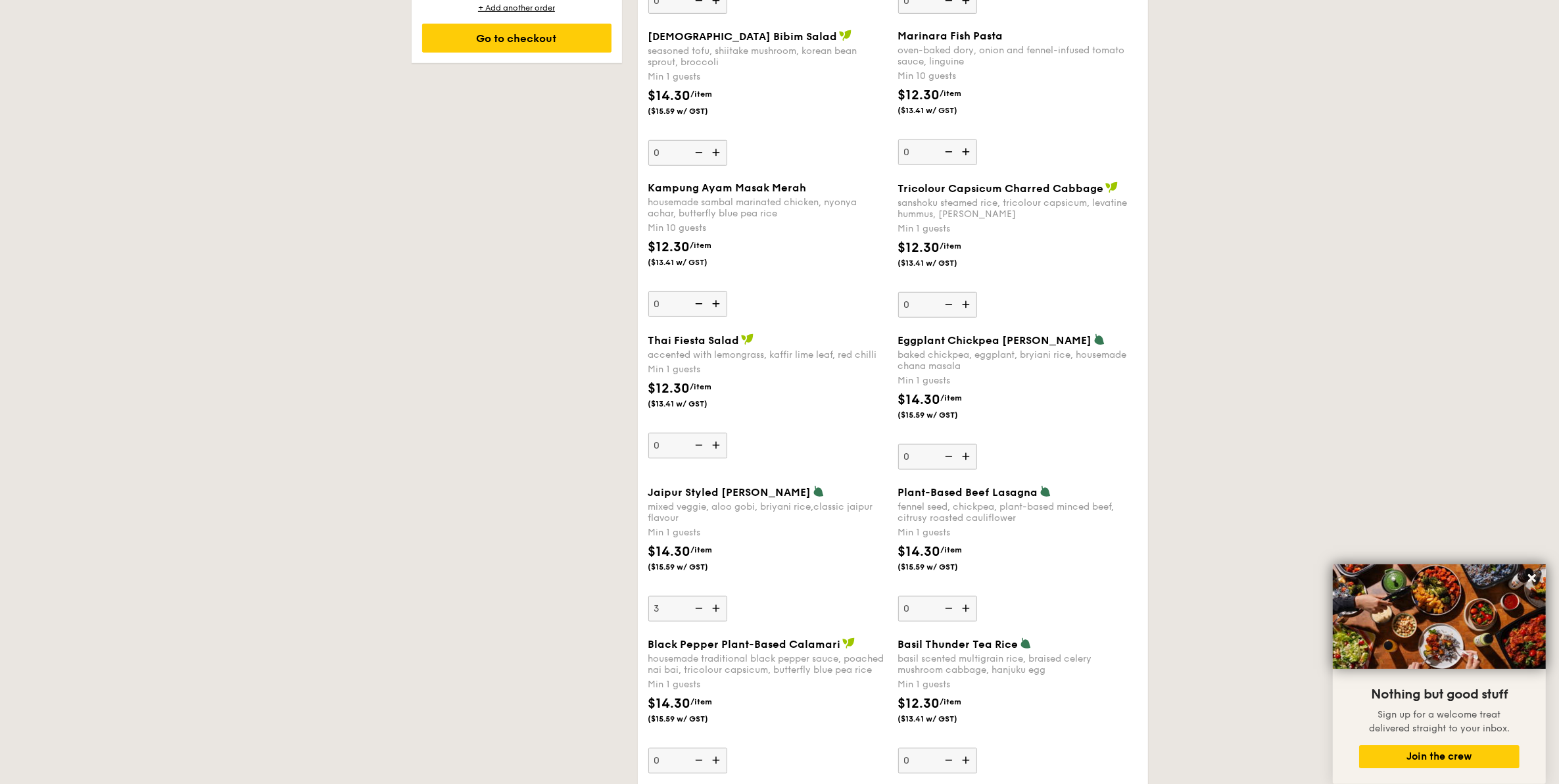
click at [712, 607] on input "3" at bounding box center [688, 609] width 79 height 26
type input "4"
click at [807, 566] on div "$14.30 /item ($15.59 w/ GST)" at bounding box center [768, 564] width 250 height 46
click at [727, 596] on input "4" at bounding box center [688, 609] width 79 height 26
click at [961, 756] on img at bounding box center [967, 760] width 20 height 25
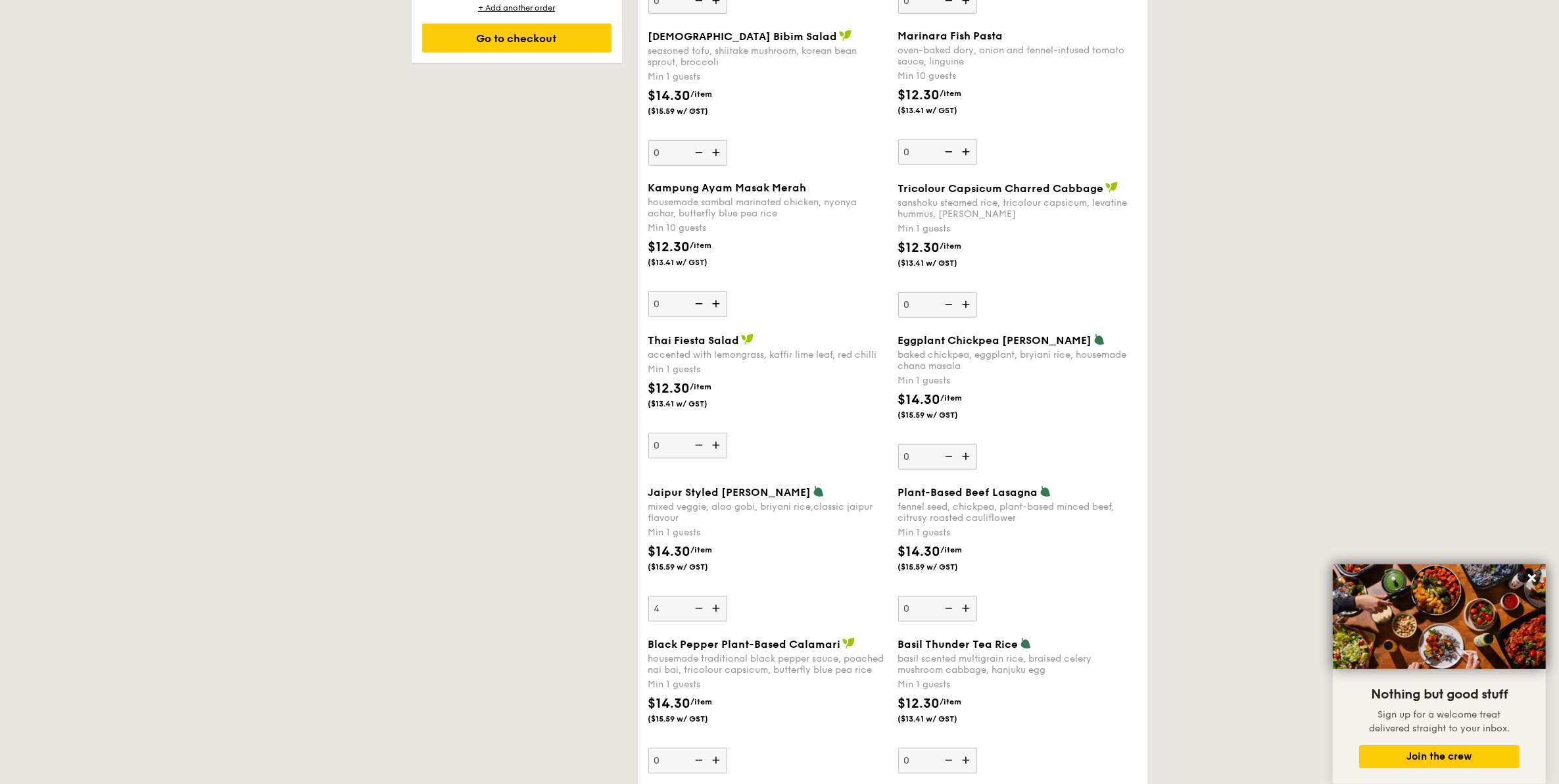
click at [961, 756] on input "0" at bounding box center [937, 761] width 79 height 26
type input "1"
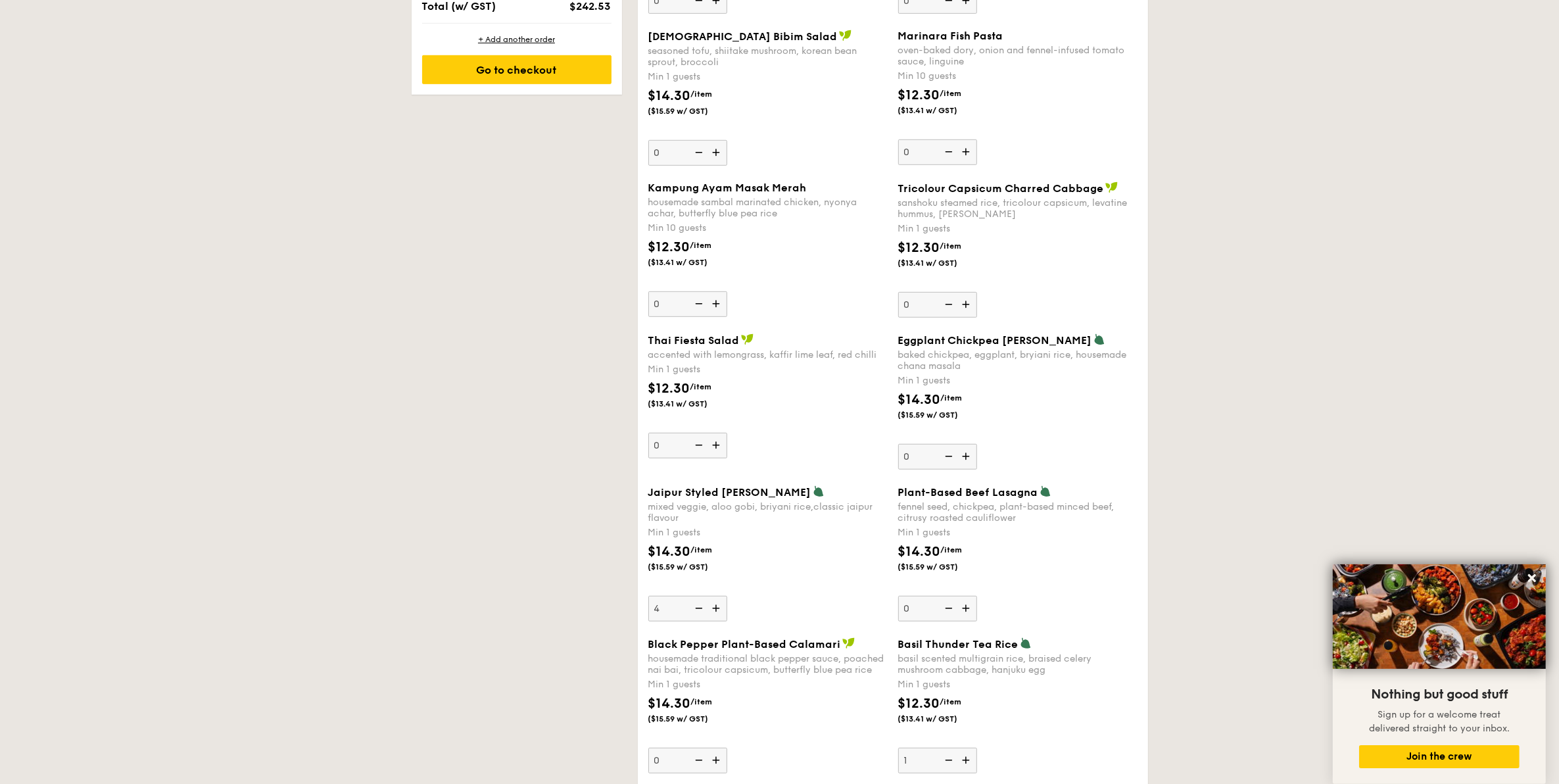
scroll to position [1072, 0]
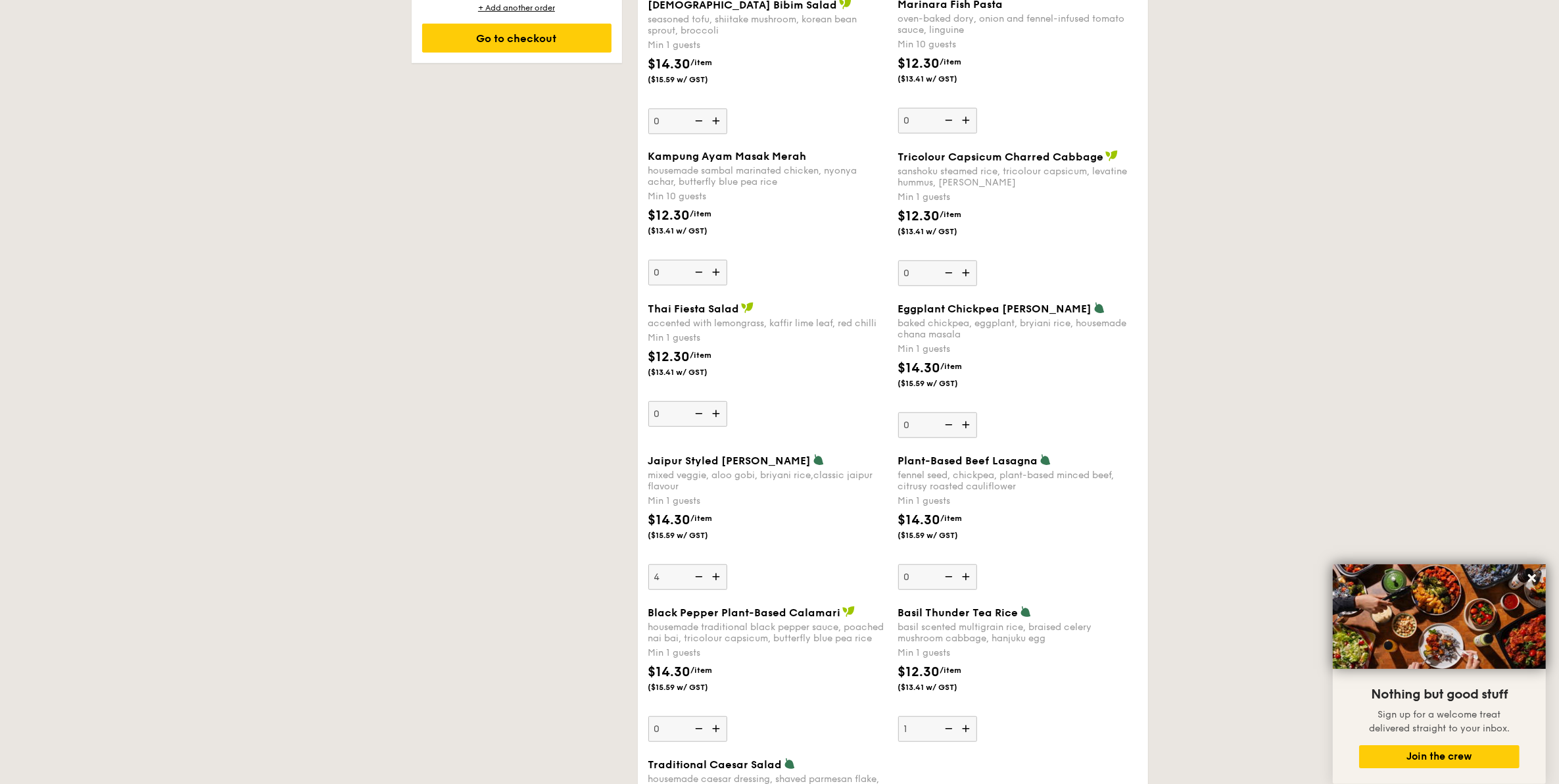
click at [1062, 682] on div "$12.30 /item ($13.41 w/ GST)" at bounding box center [1017, 685] width 250 height 46
click at [977, 716] on input "1" at bounding box center [937, 729] width 79 height 26
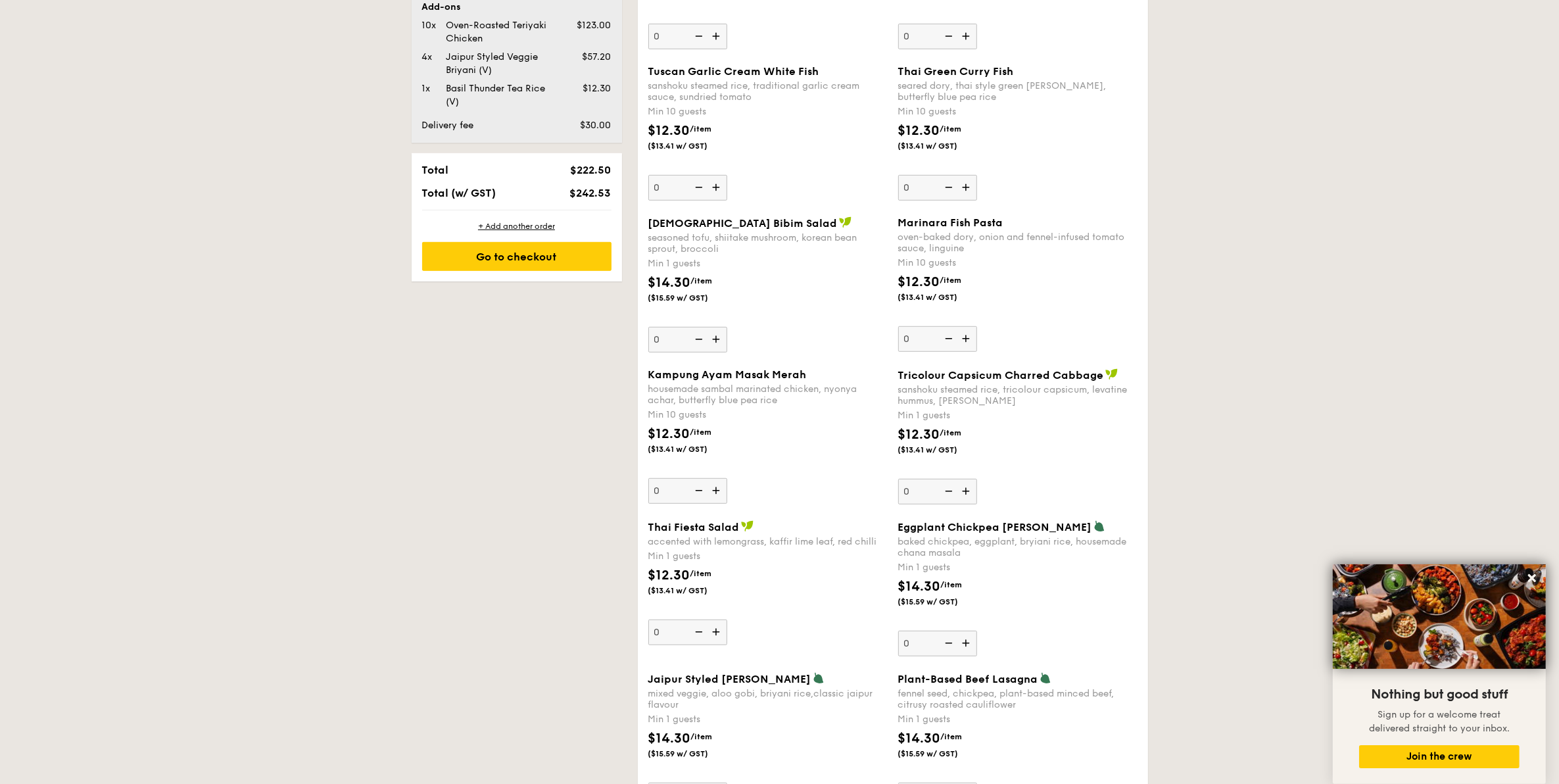
scroll to position [825, 0]
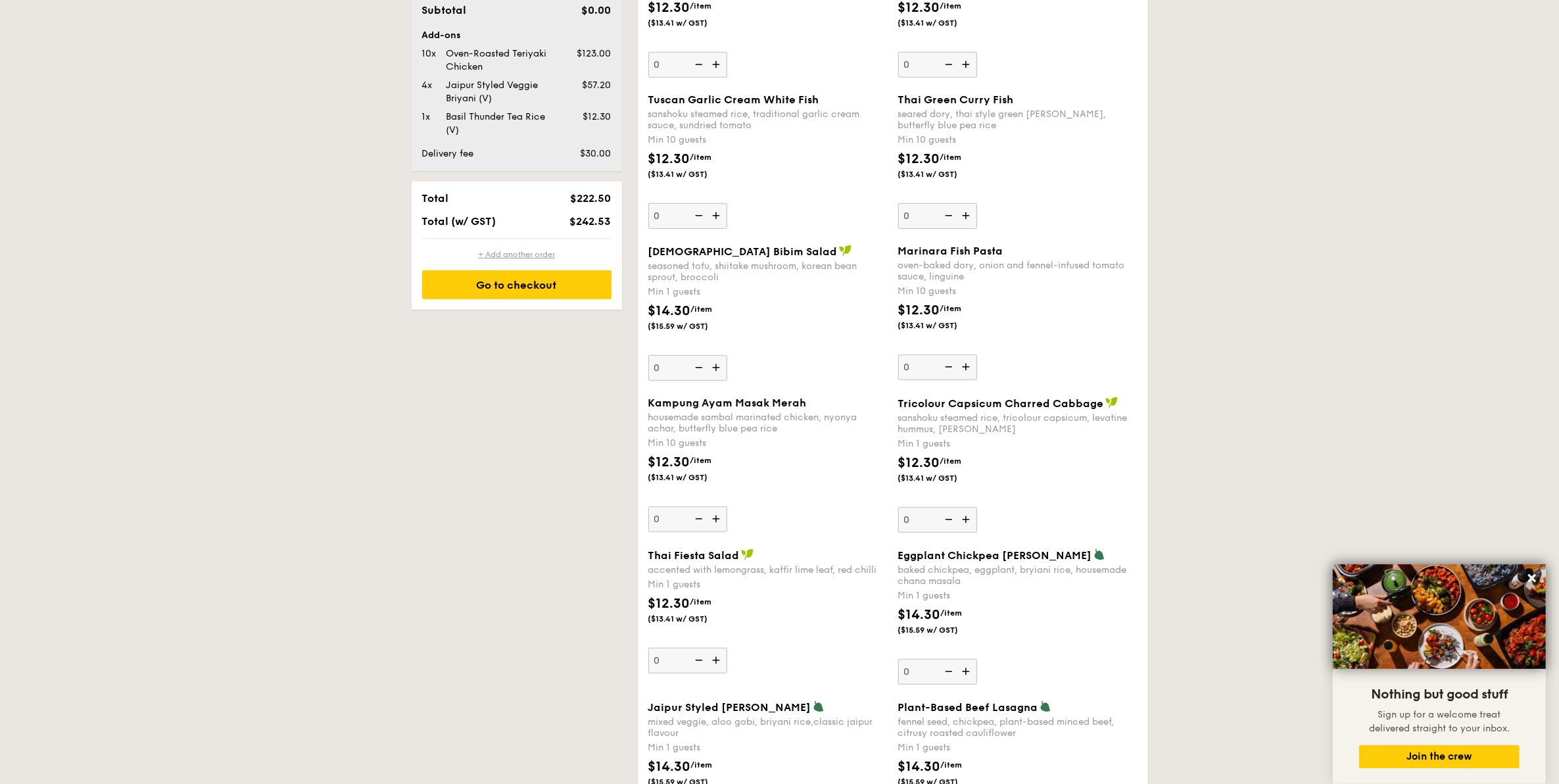
click at [525, 252] on div "+ Add another order" at bounding box center [516, 255] width 189 height 10
type input "0"
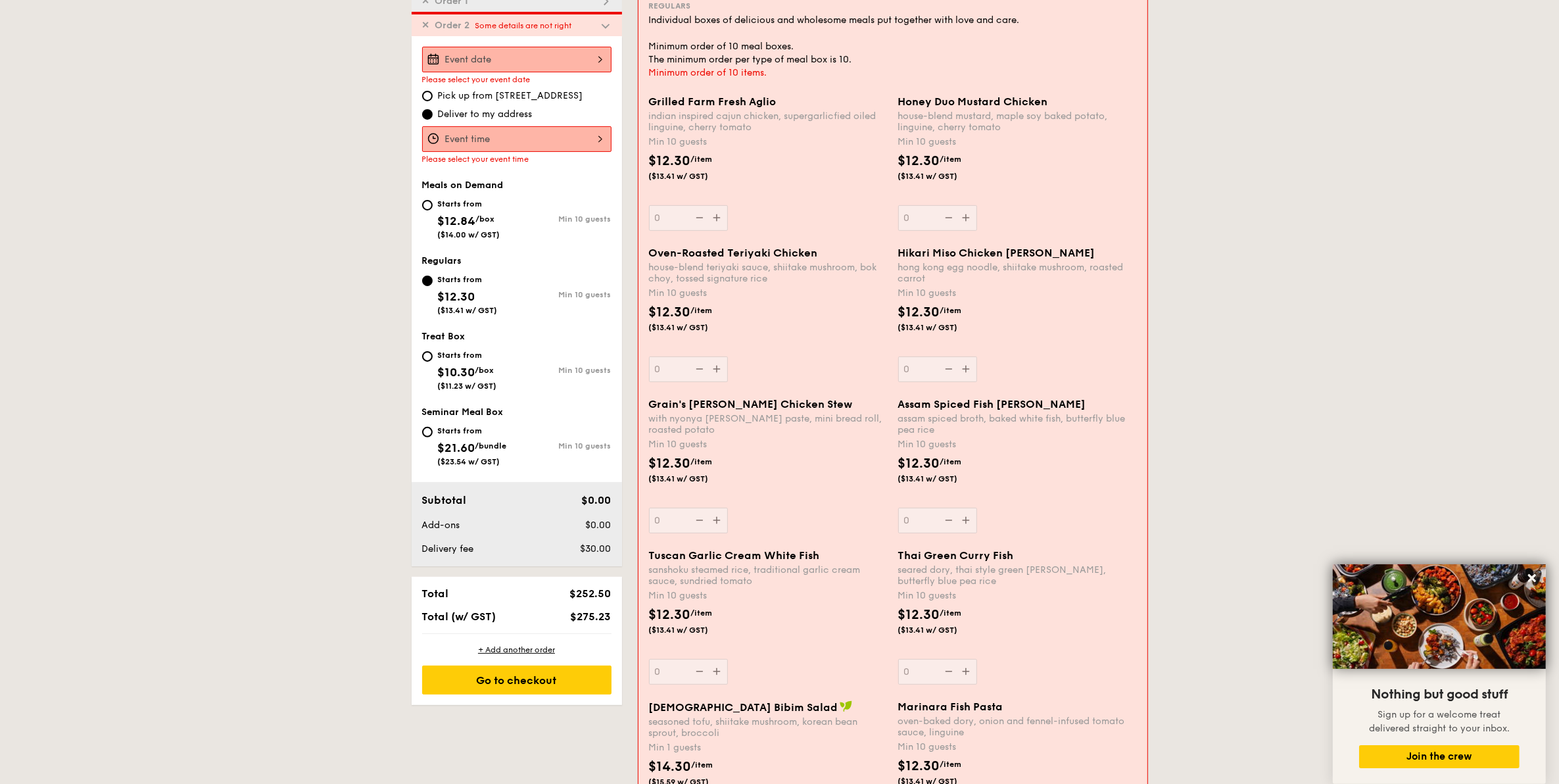
scroll to position [375, 0]
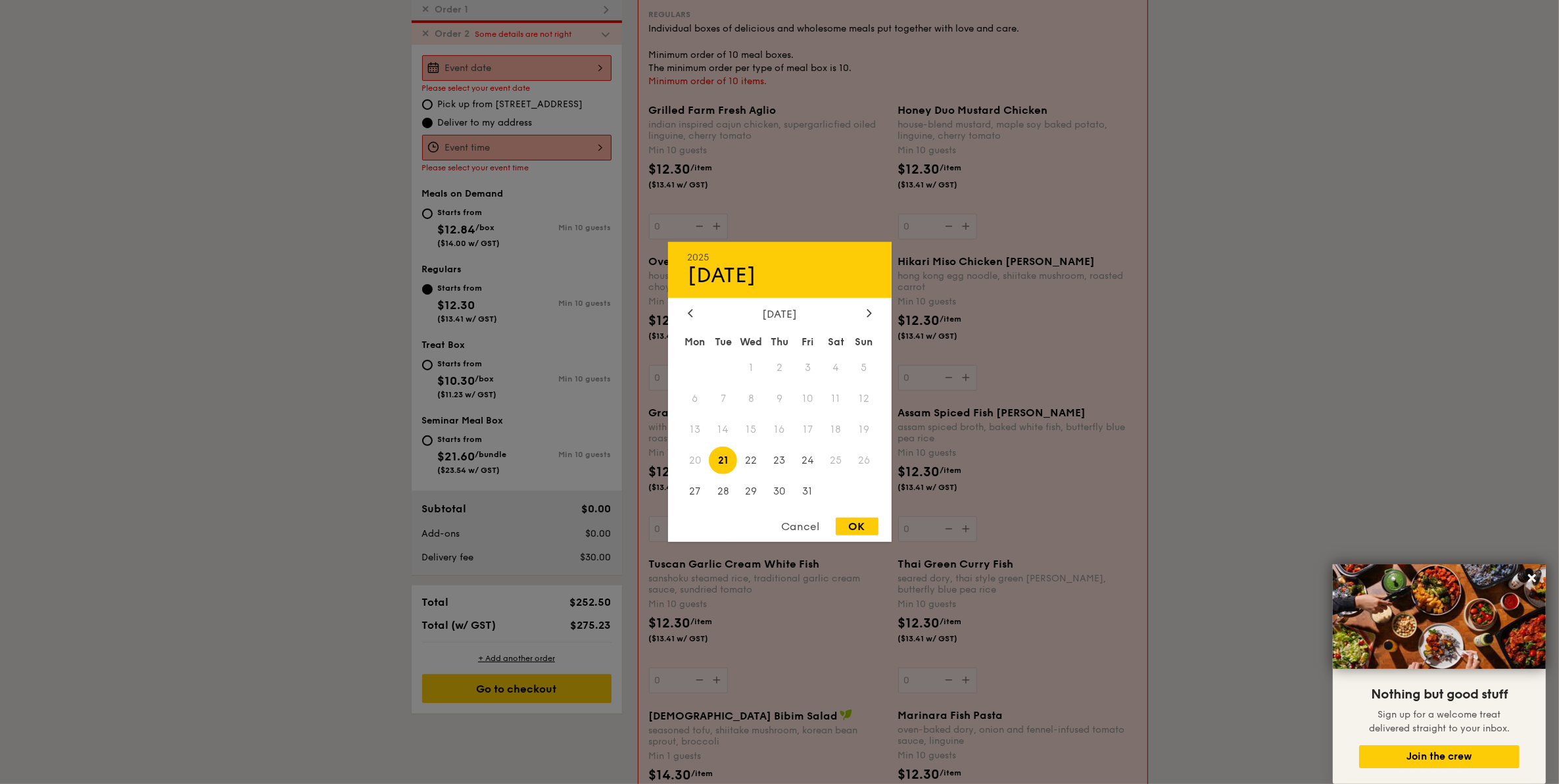
click at [554, 66] on div "2025 Oct [DATE] Tue Wed Thu Fri Sat Sun 1 2 3 4 5 6 7 8 9 10 11 12 13 14 15 16 …" at bounding box center [516, 68] width 189 height 26
click at [786, 484] on span "30" at bounding box center [779, 490] width 29 height 28
click at [857, 531] on div "OK" at bounding box center [857, 526] width 42 height 18
type input "[DATE]"
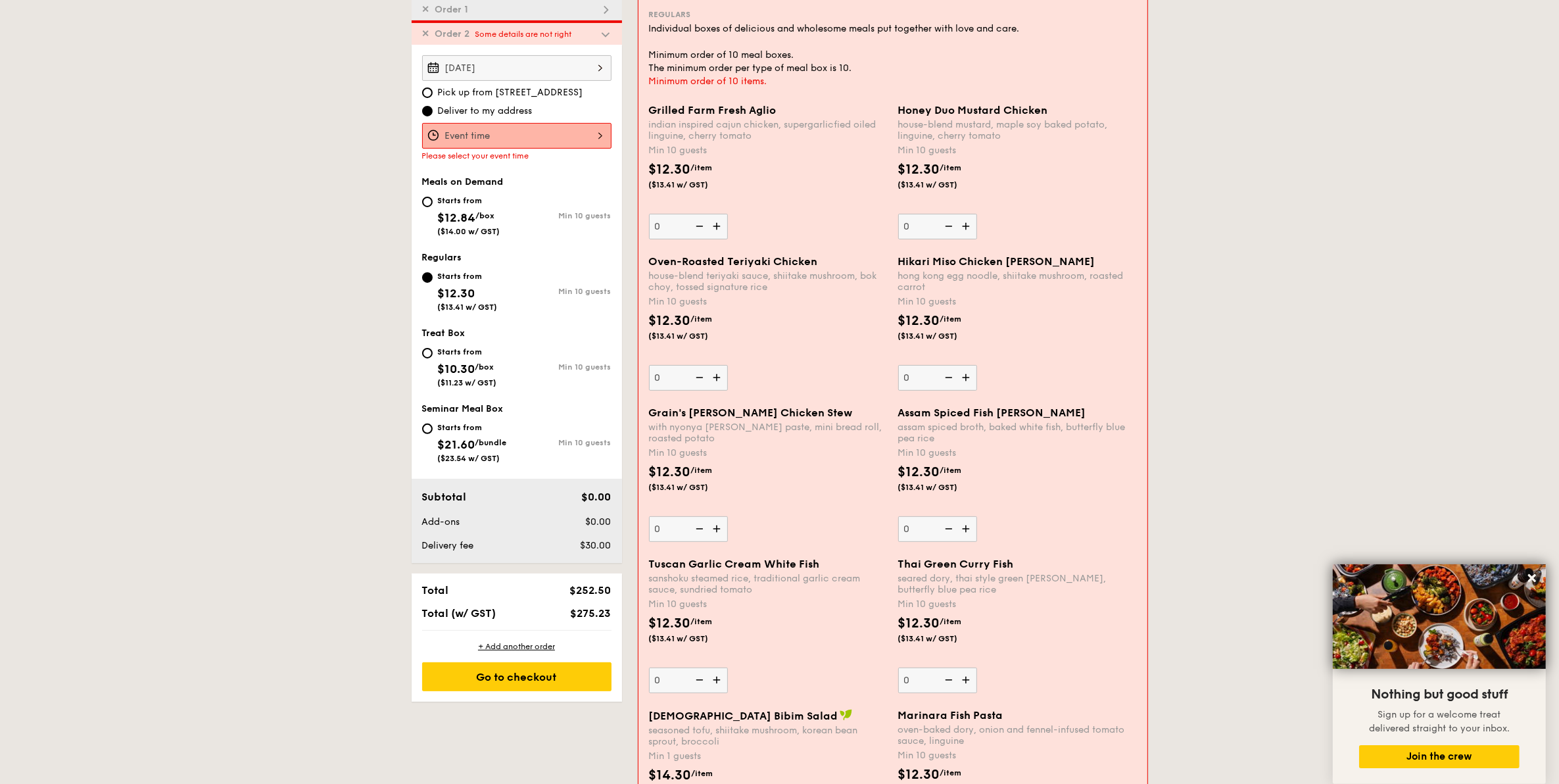
click at [529, 127] on div at bounding box center [516, 136] width 189 height 26
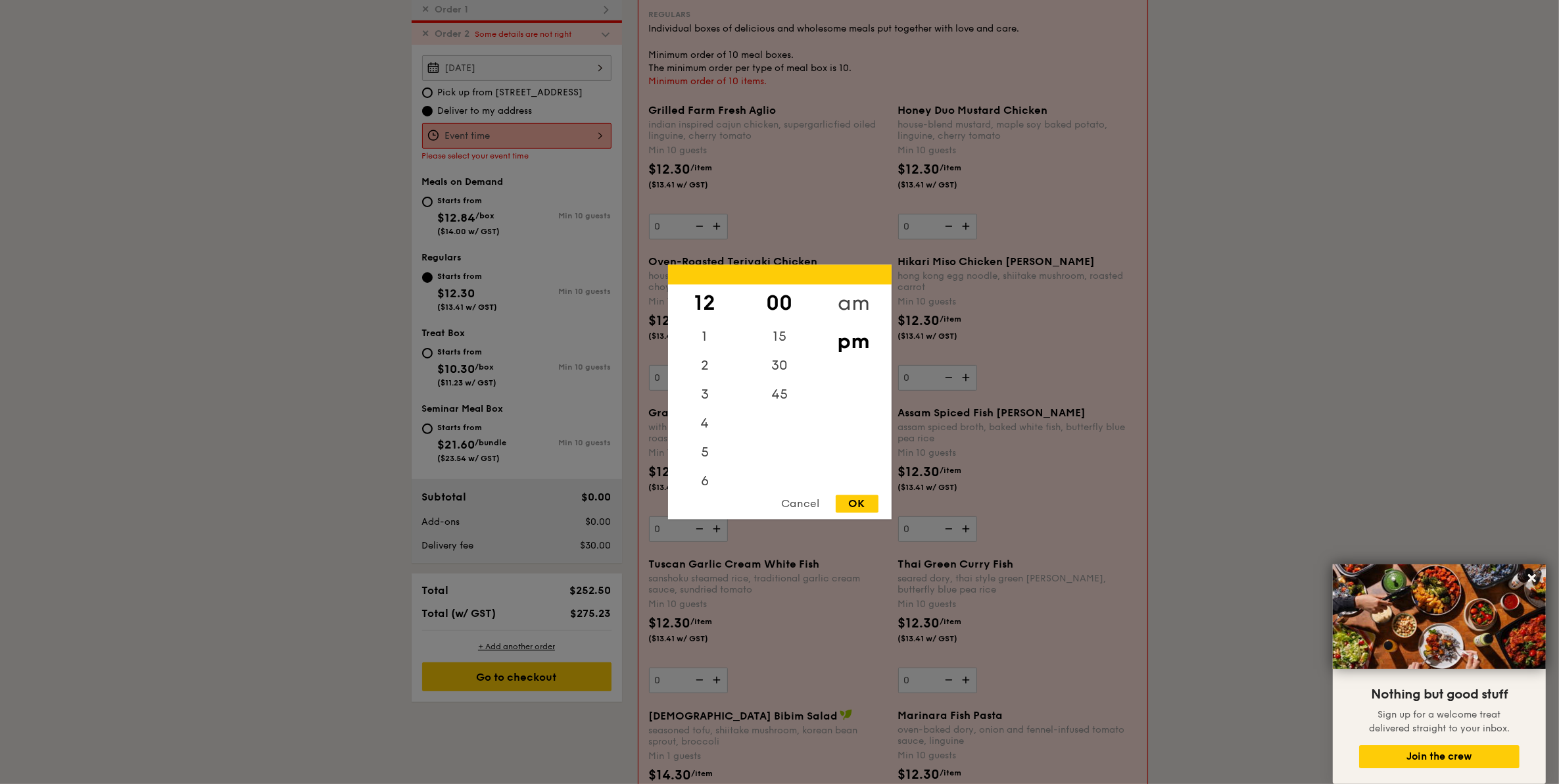
click at [859, 296] on div "am" at bounding box center [854, 304] width 74 height 38
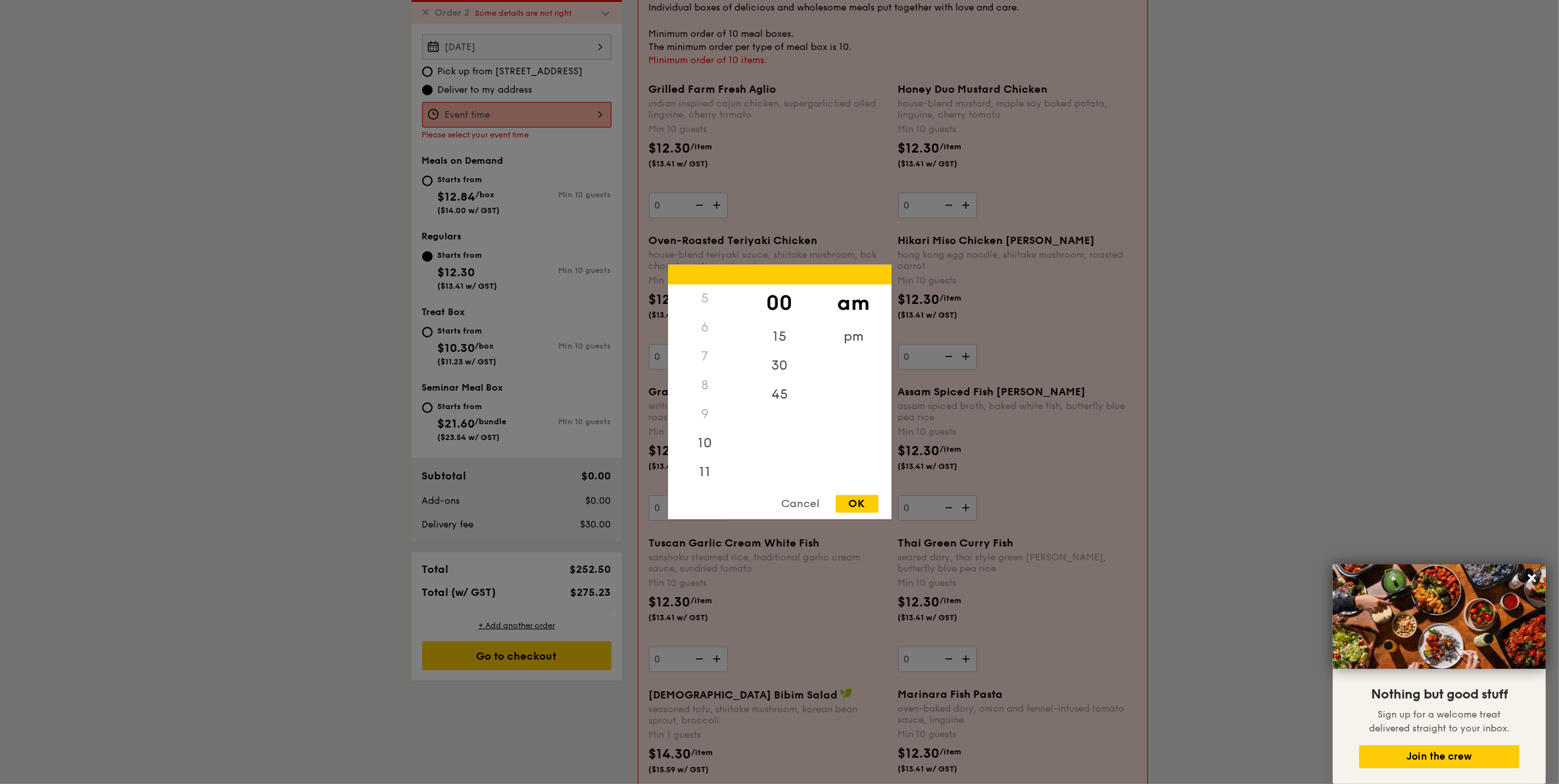
scroll to position [457, 0]
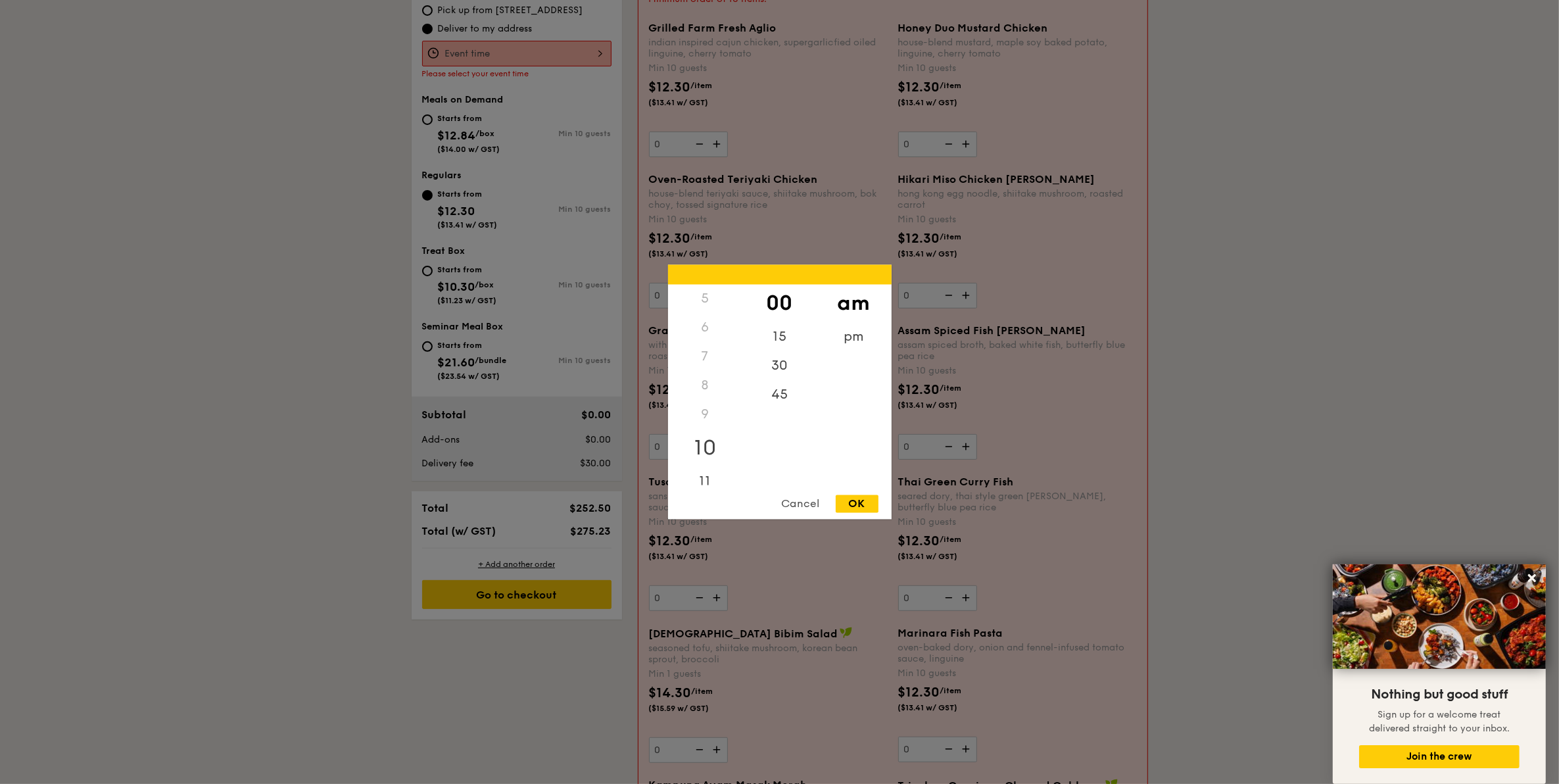
click at [724, 439] on div "10" at bounding box center [706, 448] width 74 height 38
click at [775, 359] on div "30" at bounding box center [780, 362] width 74 height 38
click at [862, 501] on div "OK" at bounding box center [857, 503] width 42 height 18
type input "10:30AM"
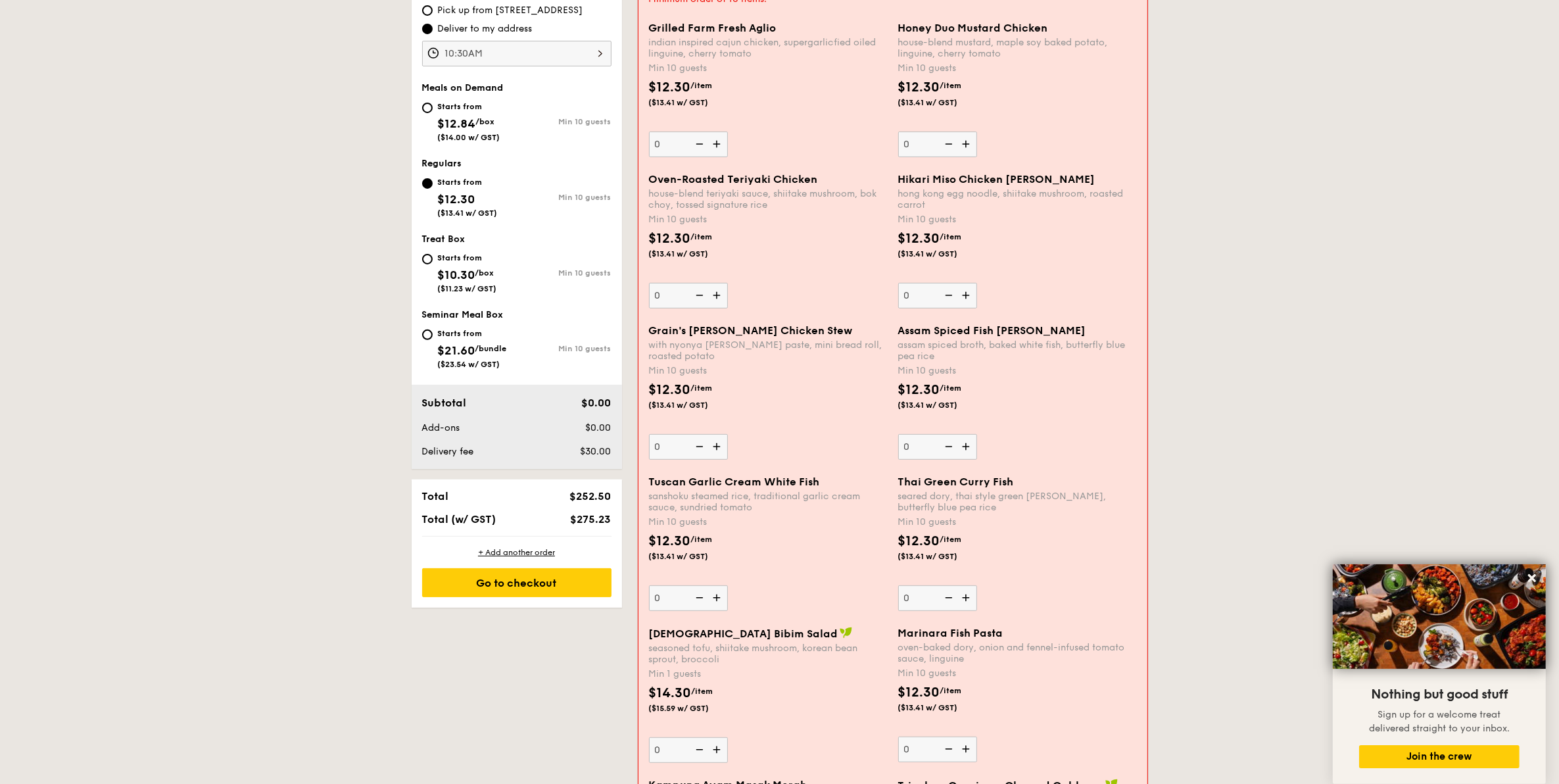
click at [466, 120] on span "$12.84" at bounding box center [457, 123] width 38 height 15
click at [433, 113] on input "Starts from $12.84 /box ($14.00 w/ GST) Min 10 guests" at bounding box center [428, 108] width 10 height 10
radio input "true"
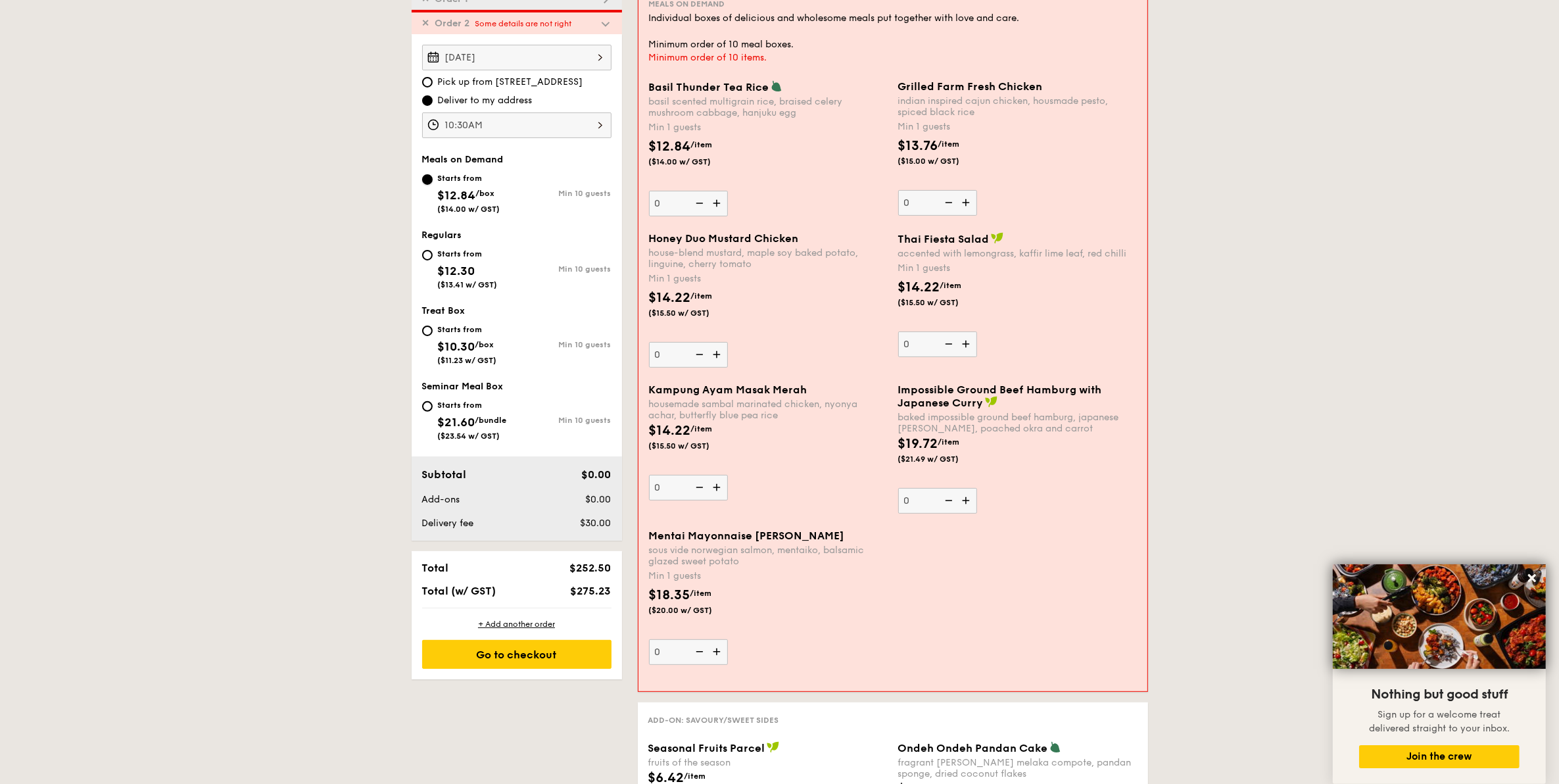
scroll to position [293, 0]
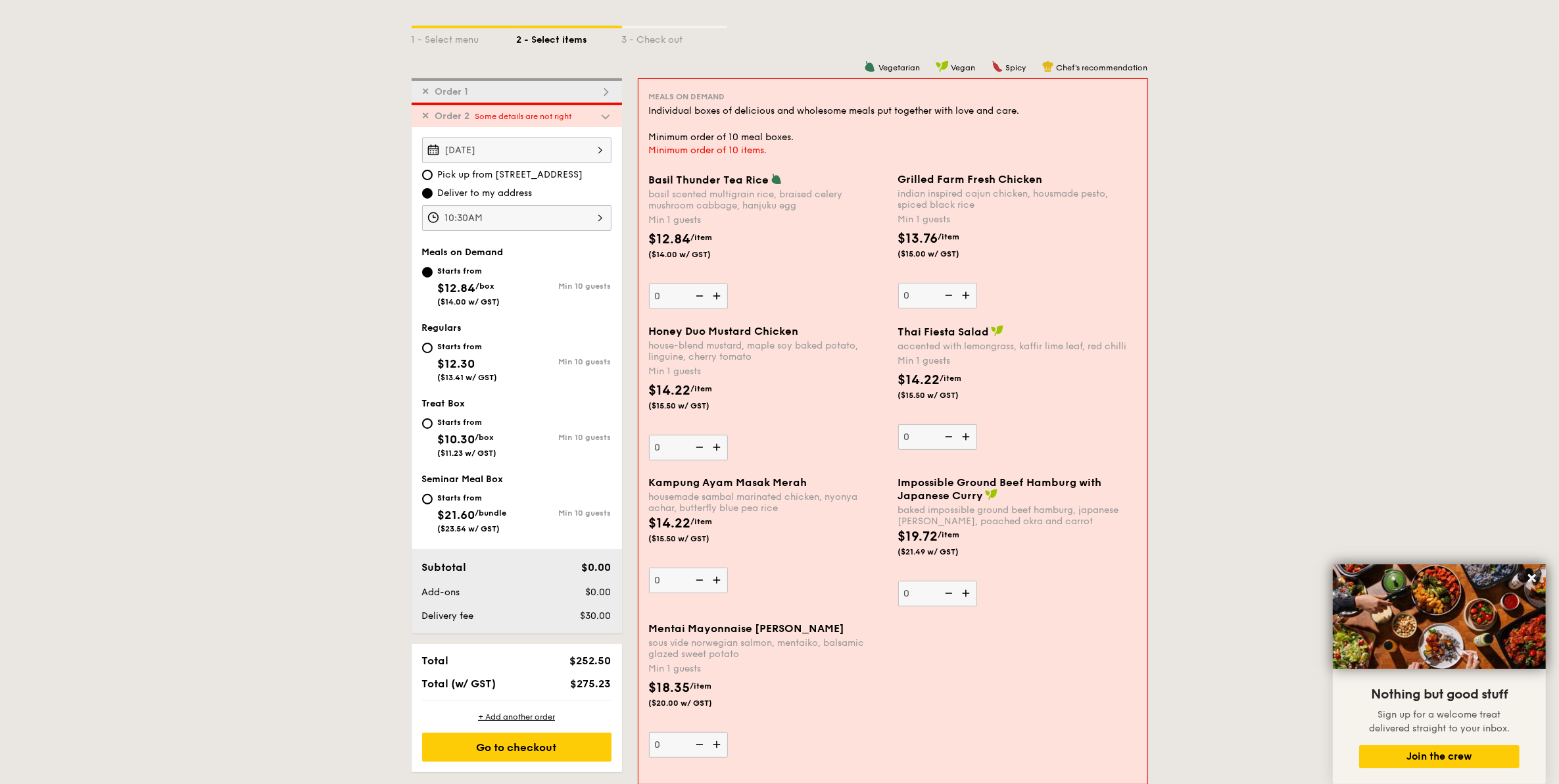
click at [711, 744] on img at bounding box center [718, 743] width 20 height 25
click at [711, 744] on input "0" at bounding box center [688, 744] width 79 height 26
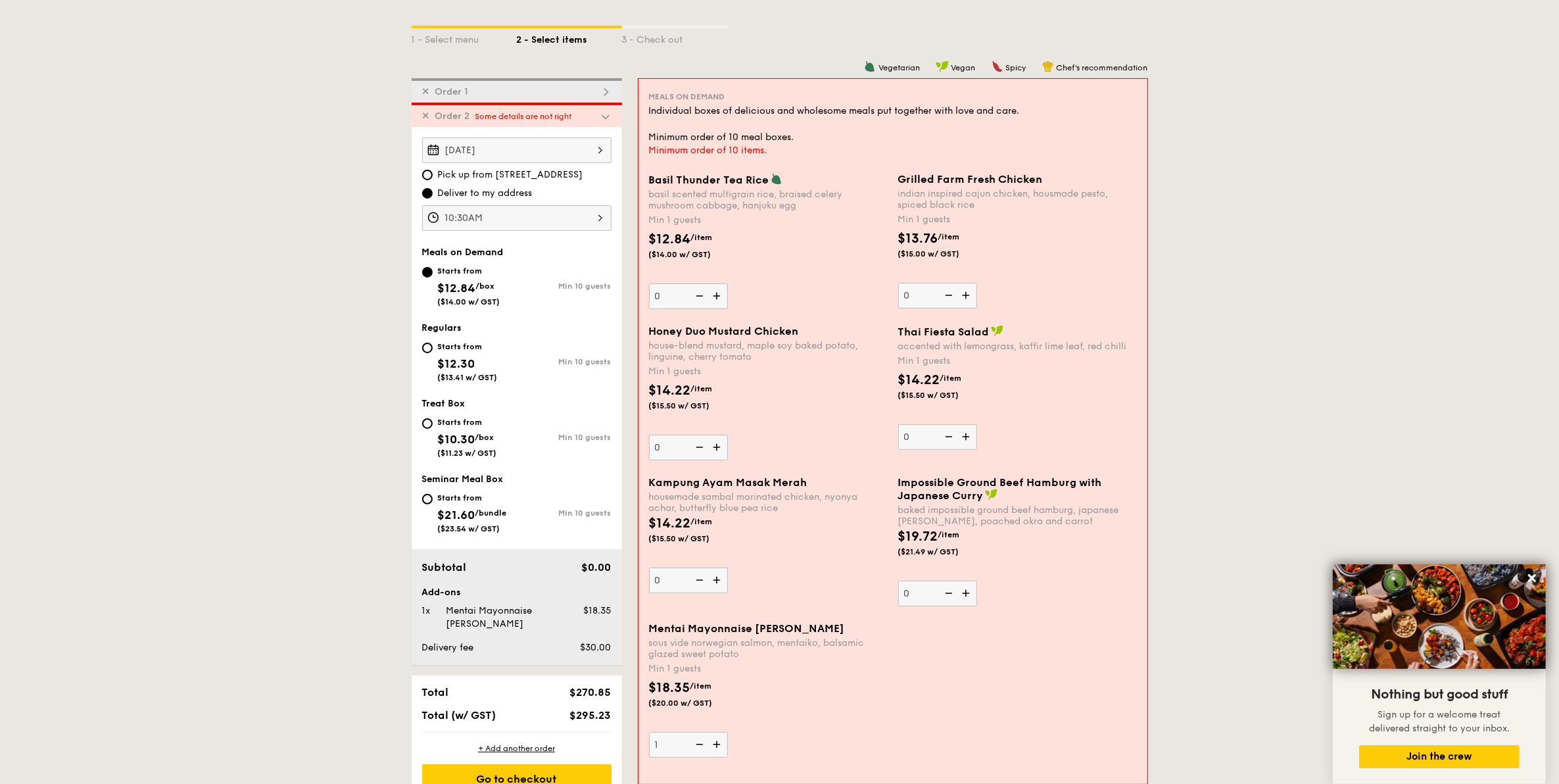
click at [711, 744] on img at bounding box center [718, 743] width 20 height 25
click at [711, 744] on input "1" at bounding box center [688, 744] width 79 height 26
click at [711, 744] on img at bounding box center [718, 743] width 20 height 25
click at [711, 744] on input "2" at bounding box center [688, 744] width 79 height 26
click at [711, 744] on img at bounding box center [718, 743] width 20 height 25
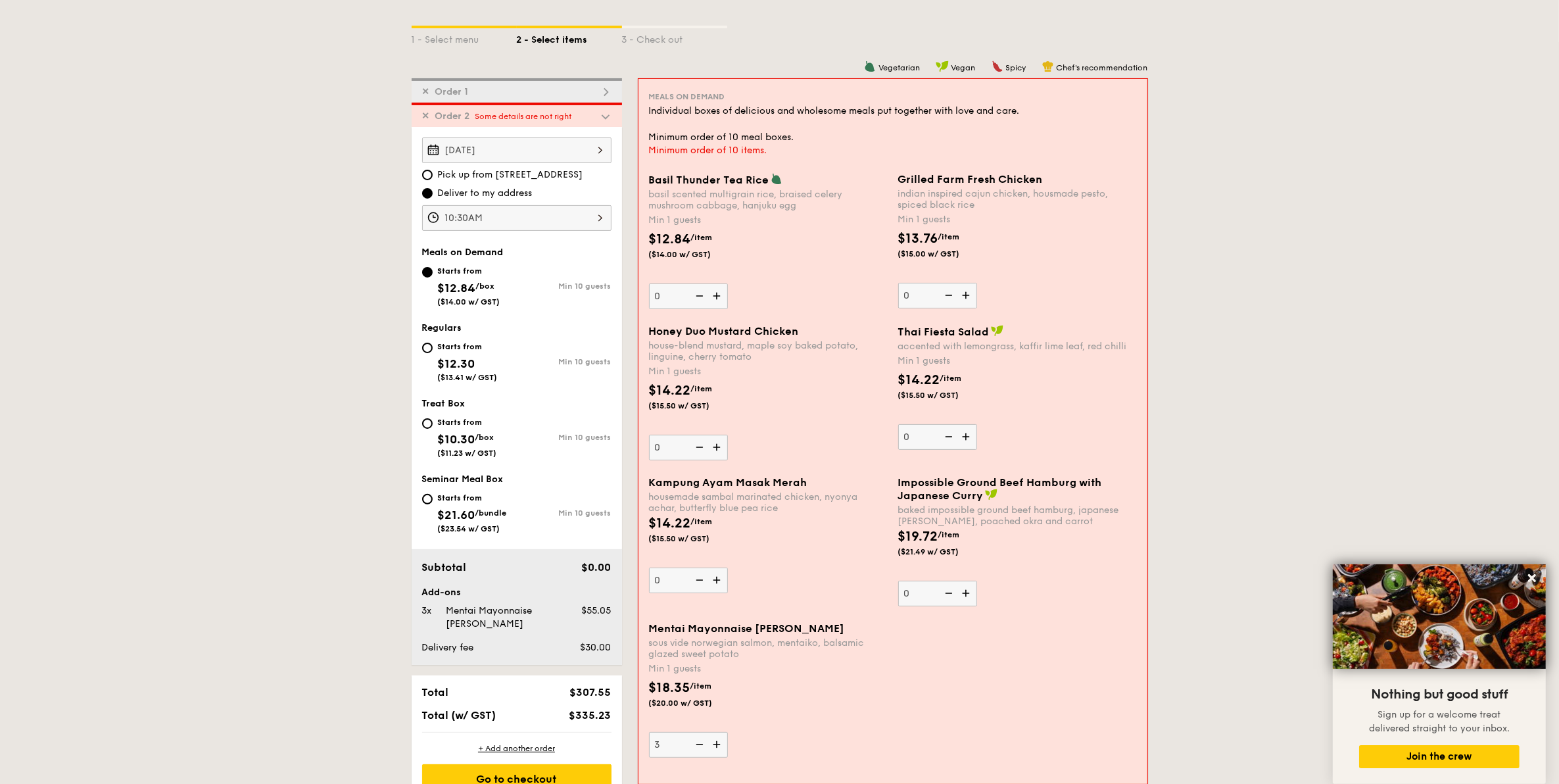
click at [711, 744] on input "3" at bounding box center [688, 744] width 79 height 26
click at [711, 744] on img at bounding box center [718, 743] width 20 height 25
click at [711, 744] on input "4" at bounding box center [688, 744] width 79 height 26
click at [711, 744] on img at bounding box center [718, 743] width 20 height 25
click at [711, 744] on input "5" at bounding box center [688, 744] width 79 height 26
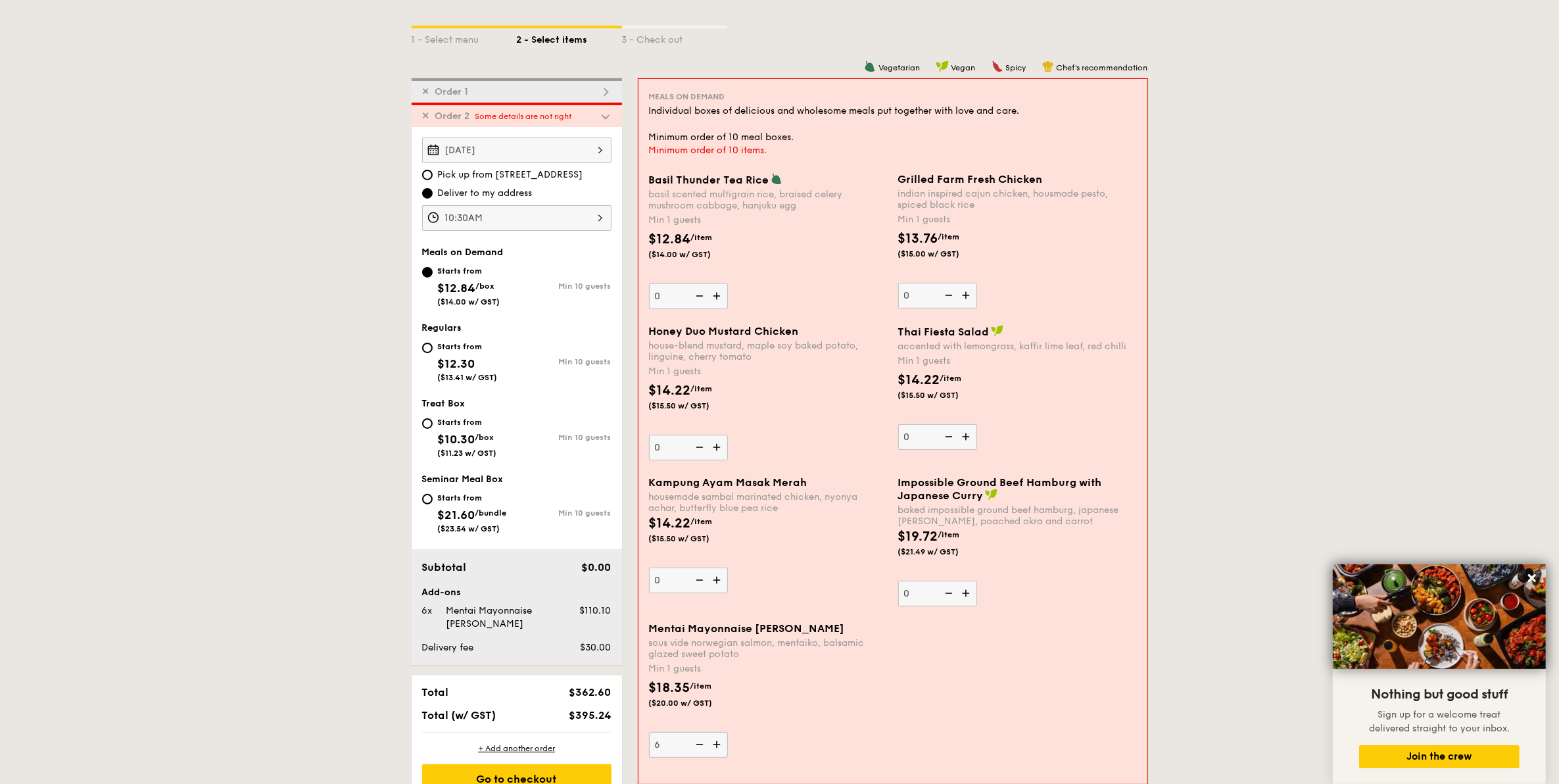
click at [711, 744] on img at bounding box center [718, 743] width 20 height 25
click at [711, 744] on input "6" at bounding box center [688, 744] width 79 height 26
click at [711, 744] on img at bounding box center [718, 743] width 20 height 25
click at [711, 744] on input "7" at bounding box center [688, 744] width 79 height 26
click at [711, 744] on img at bounding box center [718, 743] width 20 height 25
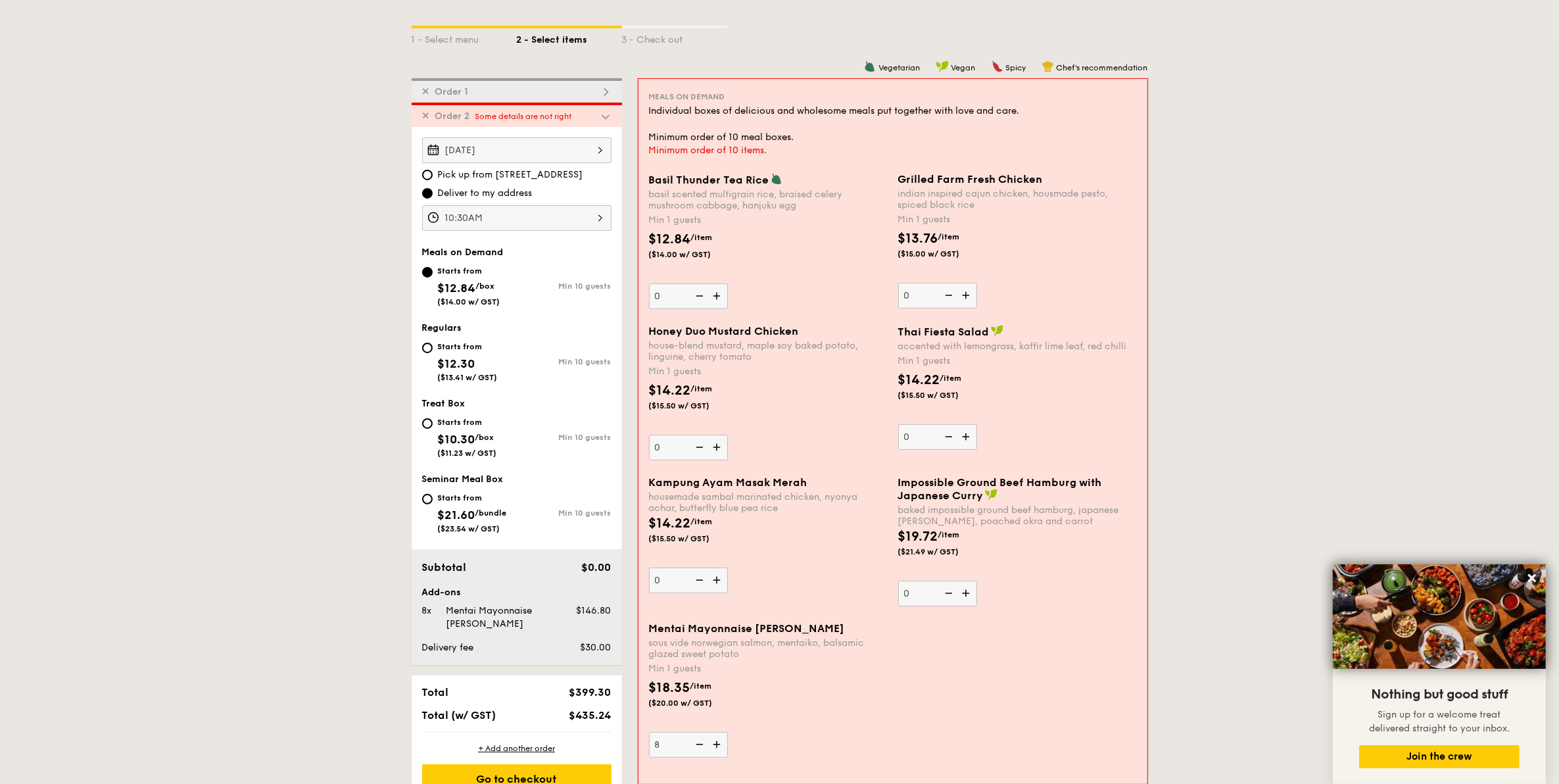
click at [711, 744] on input "8" at bounding box center [688, 744] width 79 height 26
click at [711, 744] on img at bounding box center [718, 743] width 20 height 25
click at [711, 744] on input "9" at bounding box center [688, 744] width 79 height 26
type input "10"
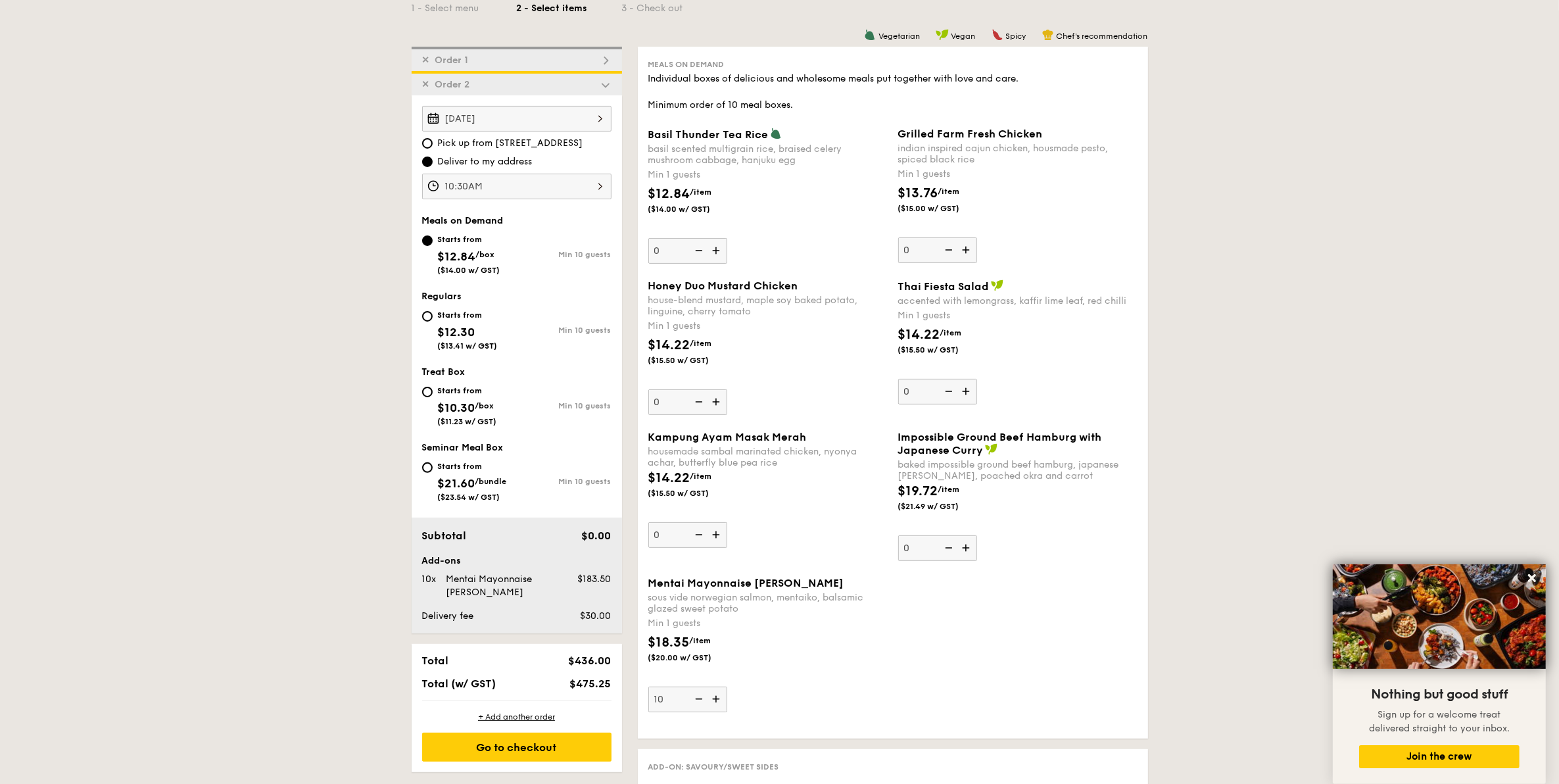
scroll to position [128, 0]
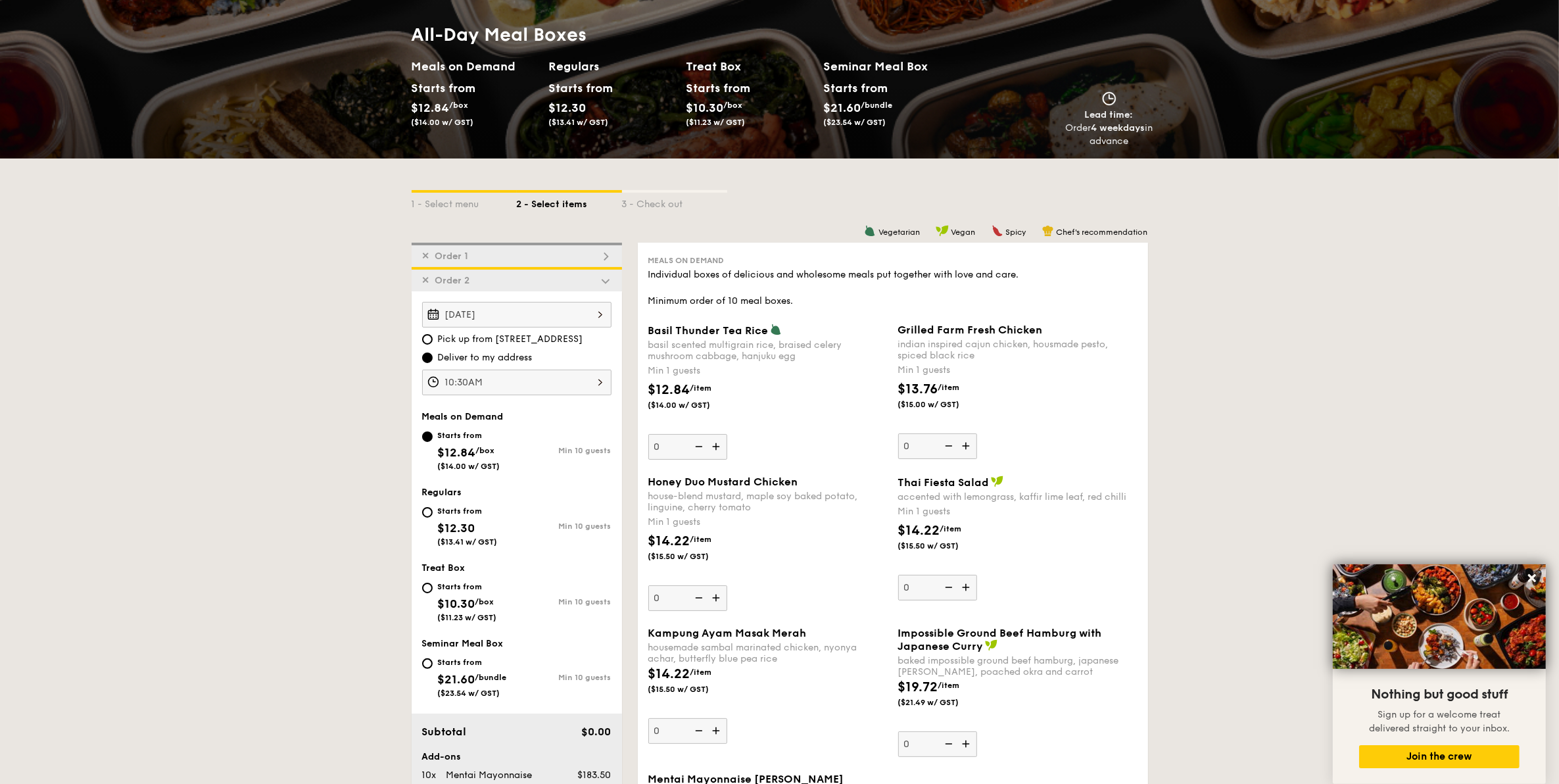
click at [511, 250] on div "✕ Order 1" at bounding box center [517, 255] width 211 height 24
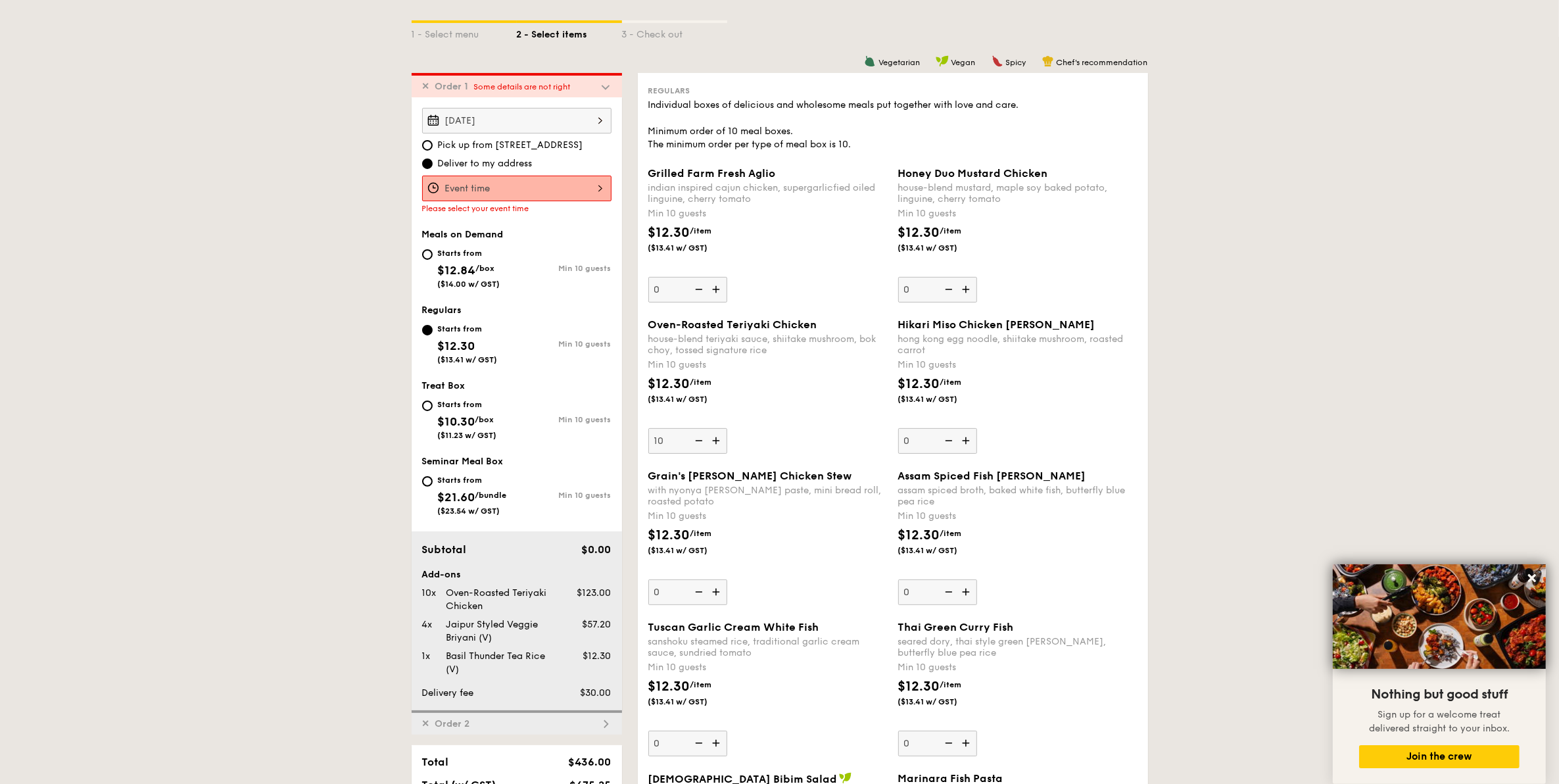
scroll to position [269, 0]
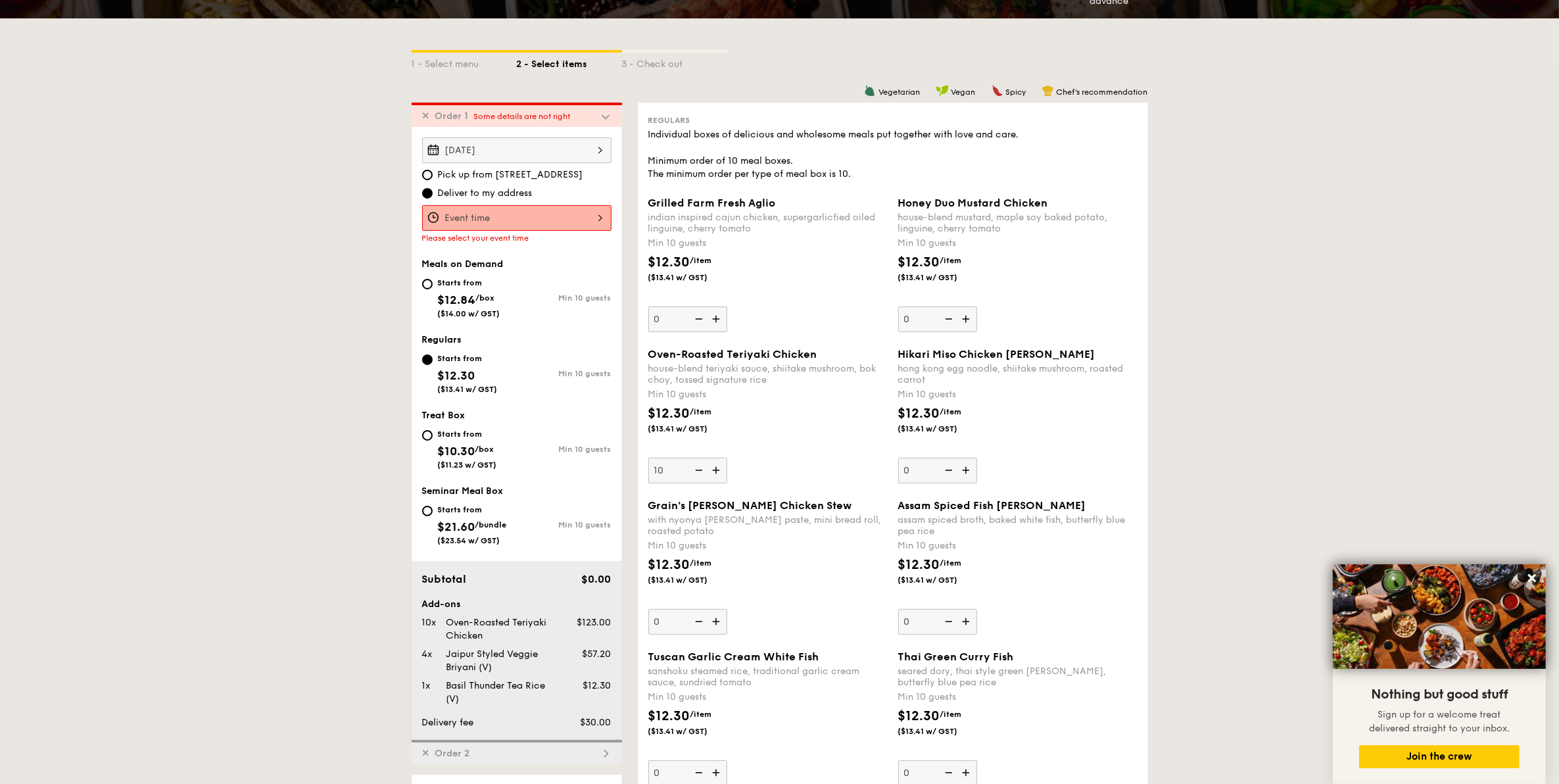
click at [583, 211] on div at bounding box center [516, 218] width 189 height 26
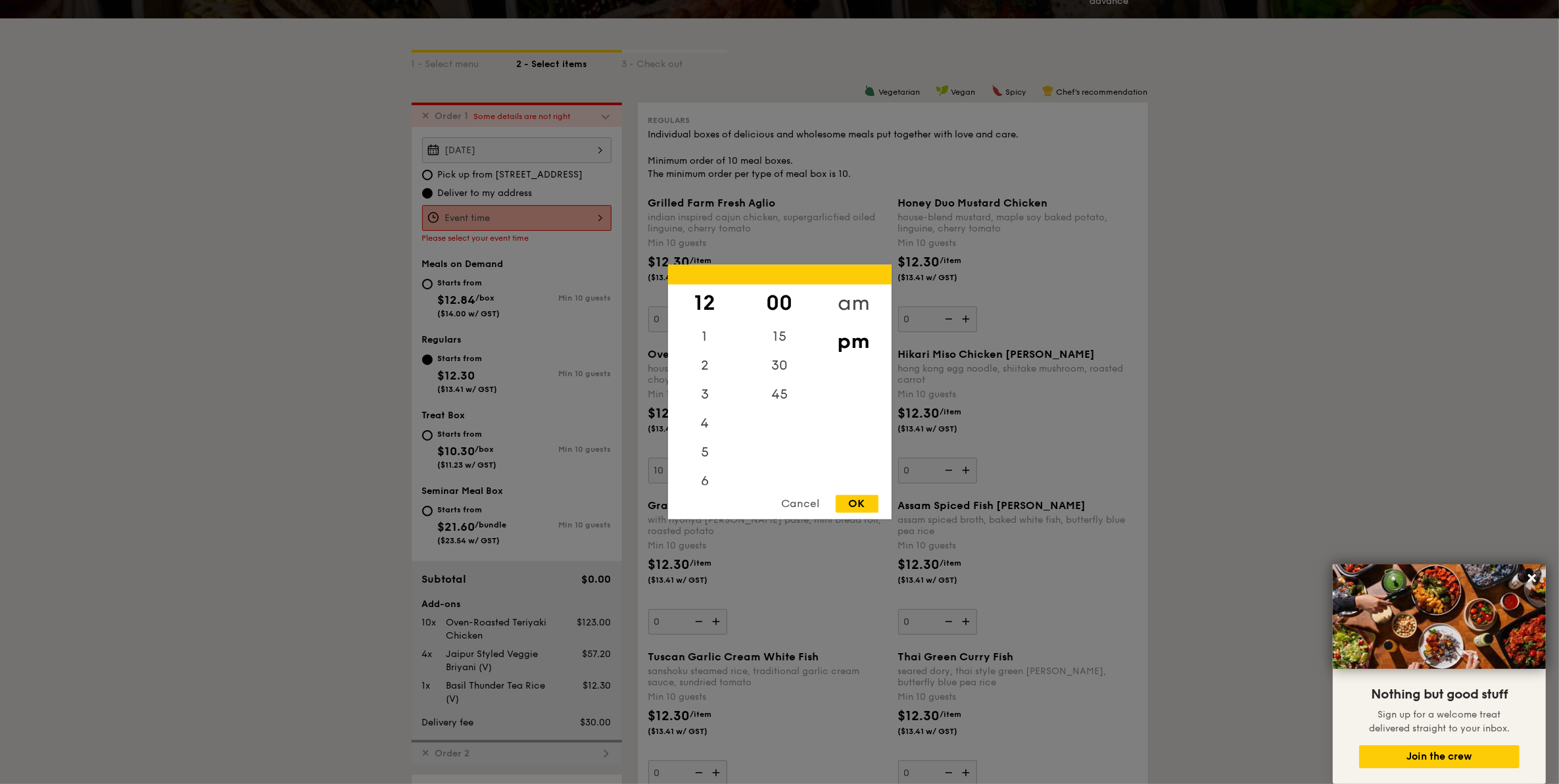
click at [846, 304] on div "am" at bounding box center [854, 304] width 74 height 38
click at [702, 444] on div "10" at bounding box center [706, 448] width 74 height 38
click at [786, 363] on div "30" at bounding box center [780, 362] width 74 height 38
click at [852, 503] on div "OK" at bounding box center [857, 503] width 42 height 18
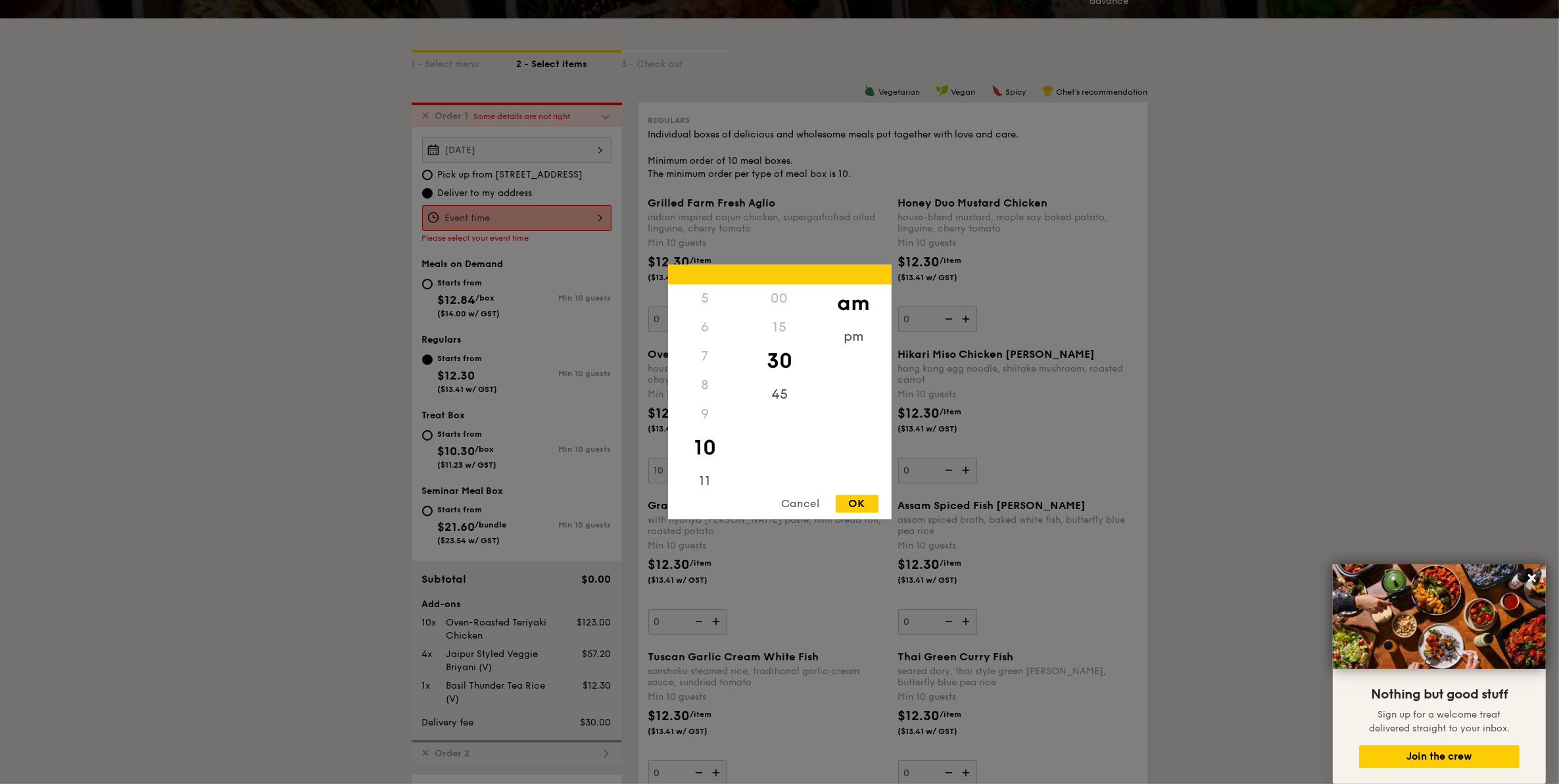
type input "10:30AM"
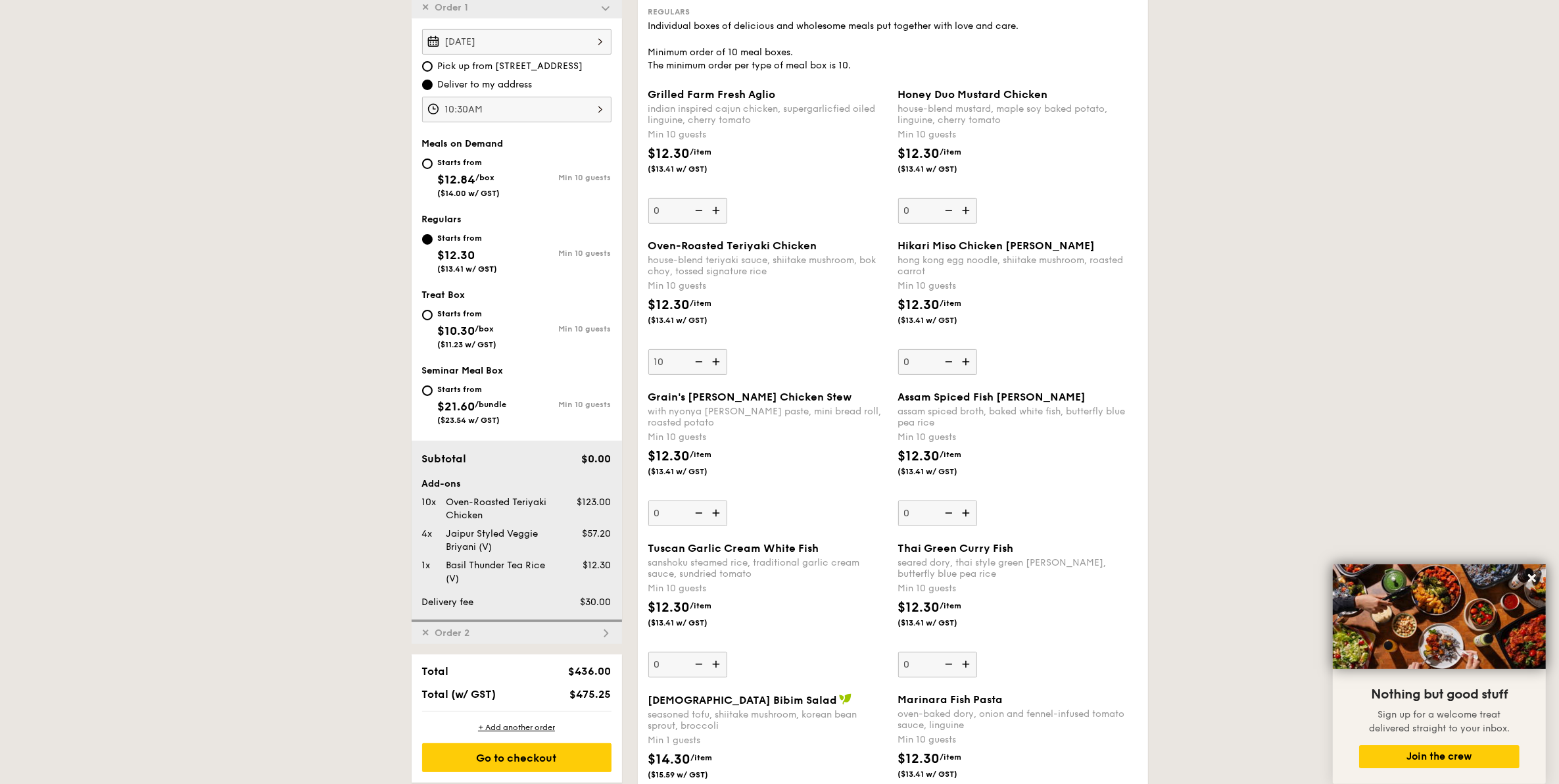
scroll to position [351, 0]
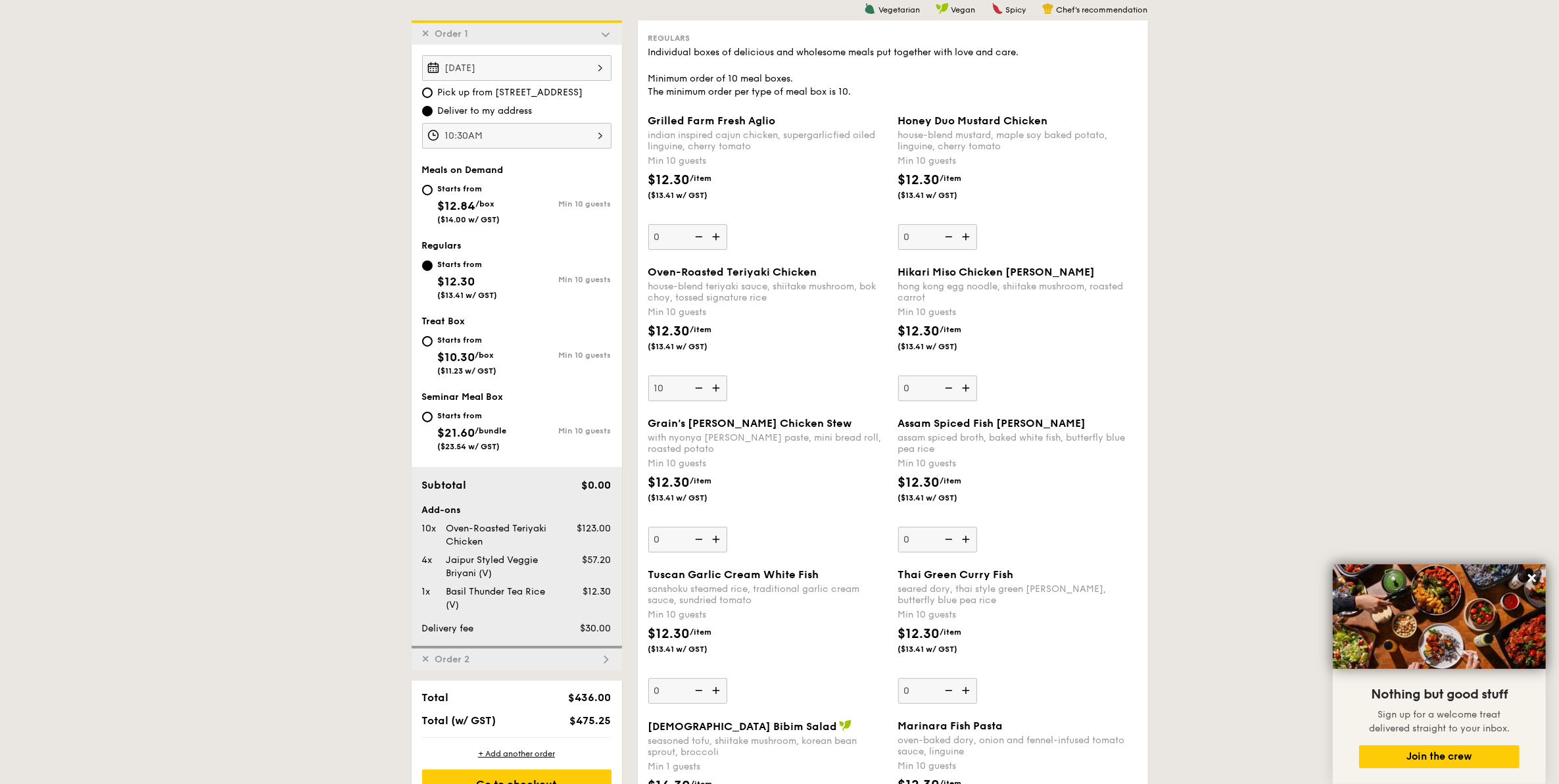
click at [500, 662] on div "✕ Order 2" at bounding box center [517, 658] width 211 height 24
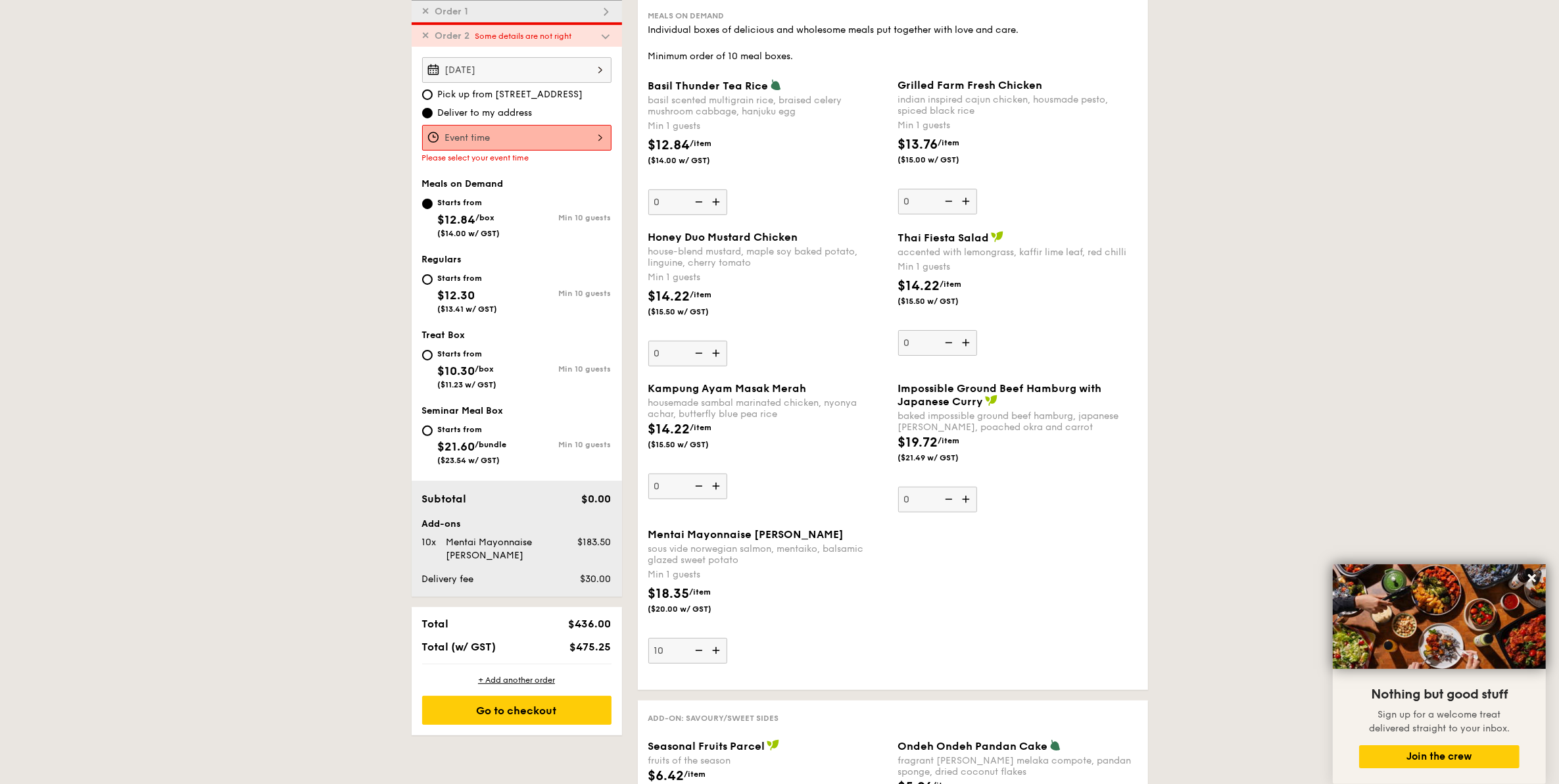
scroll to position [375, 0]
